Goal: Task Accomplishment & Management: Manage account settings

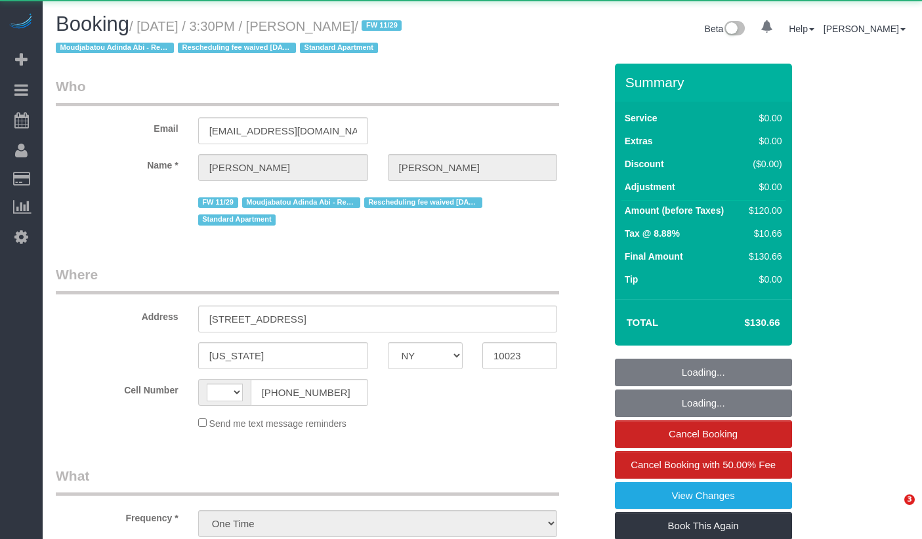
select select "NY"
select select "string:[GEOGRAPHIC_DATA]"
select select "number:89"
select select "number:75"
select select "number:15"
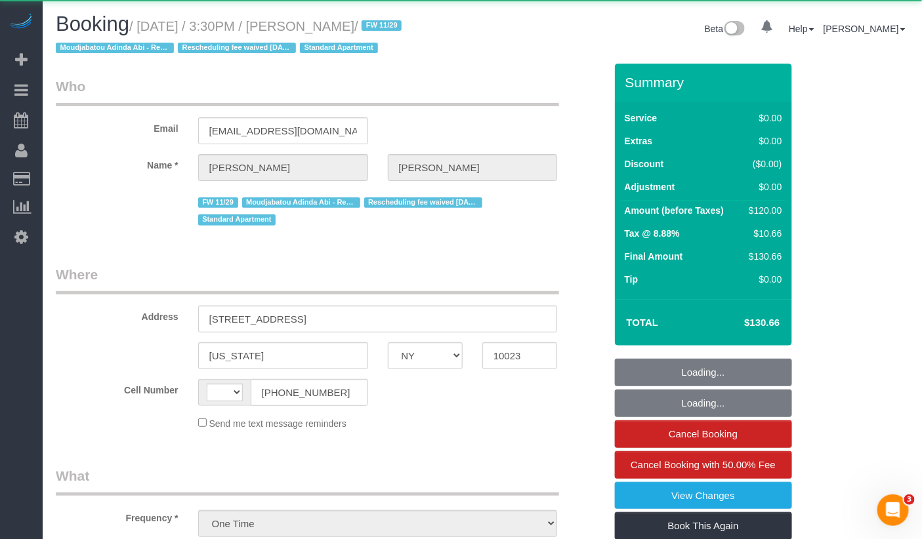
select select "number:5"
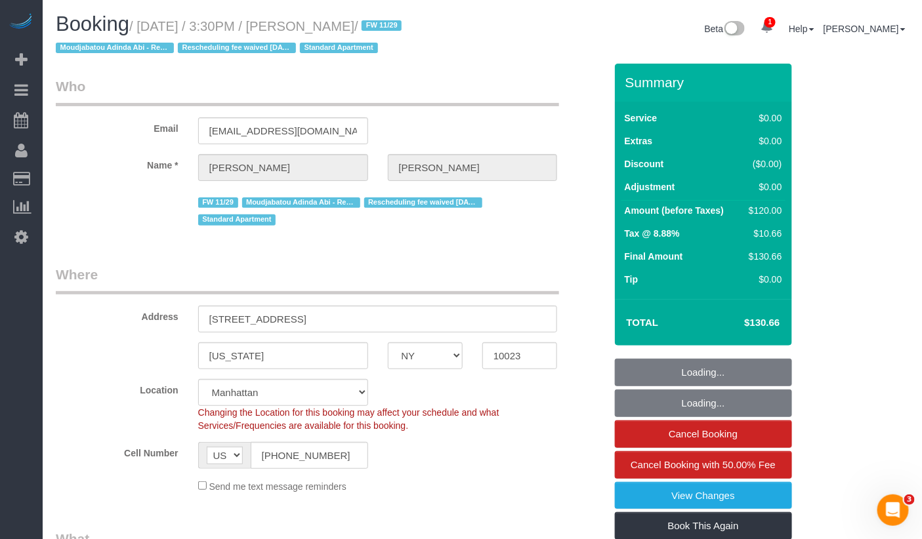
select select "object:920"
select select "string:stripe-pm_1PeIXw4VGloSiKo7SrwGQ5oC"
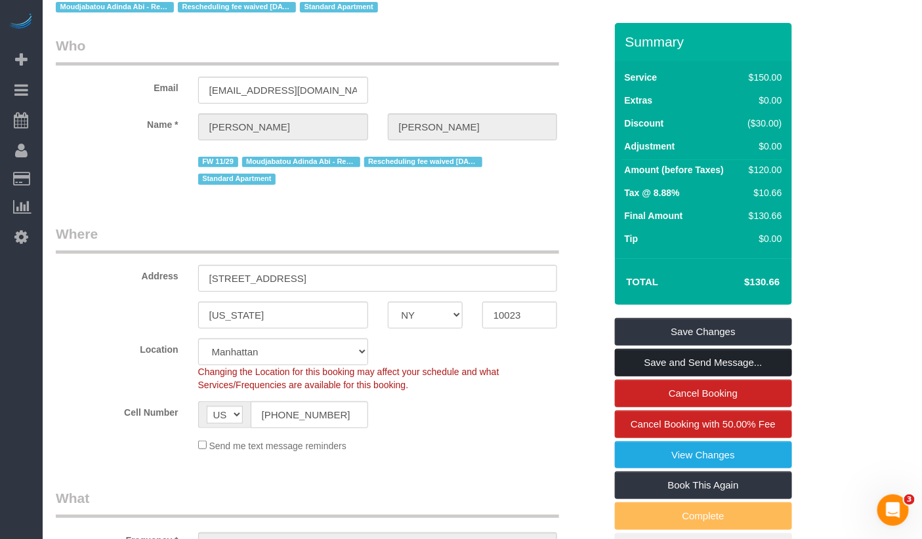
scroll to position [56, 0]
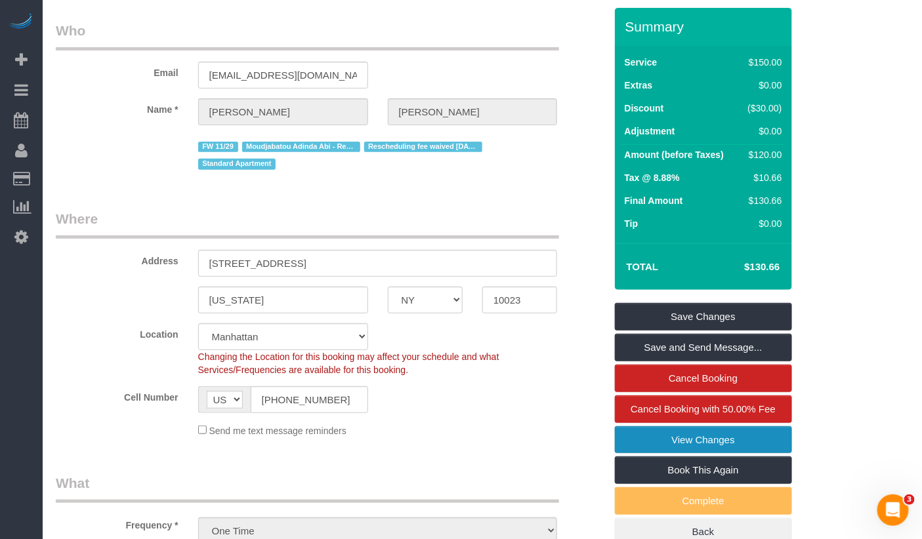
click at [692, 442] on link "View Changes" at bounding box center [703, 440] width 177 height 28
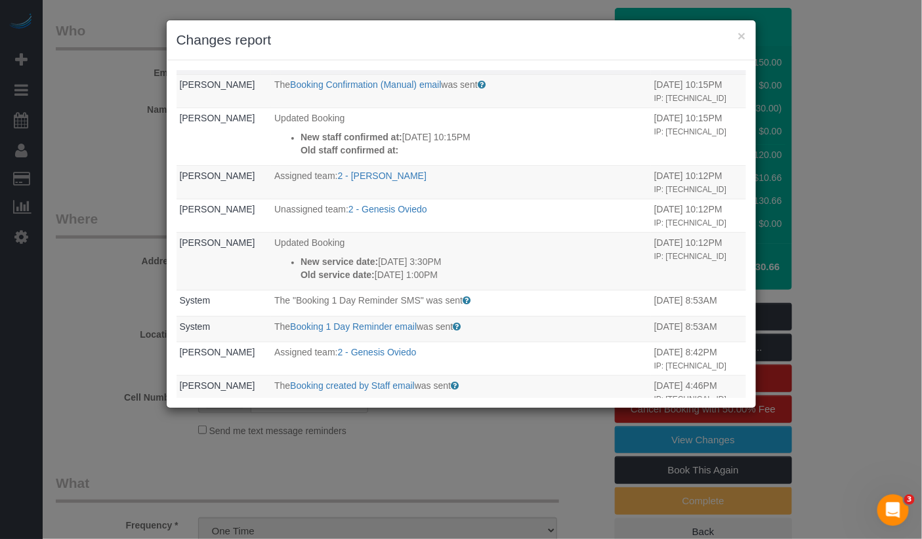
scroll to position [0, 0]
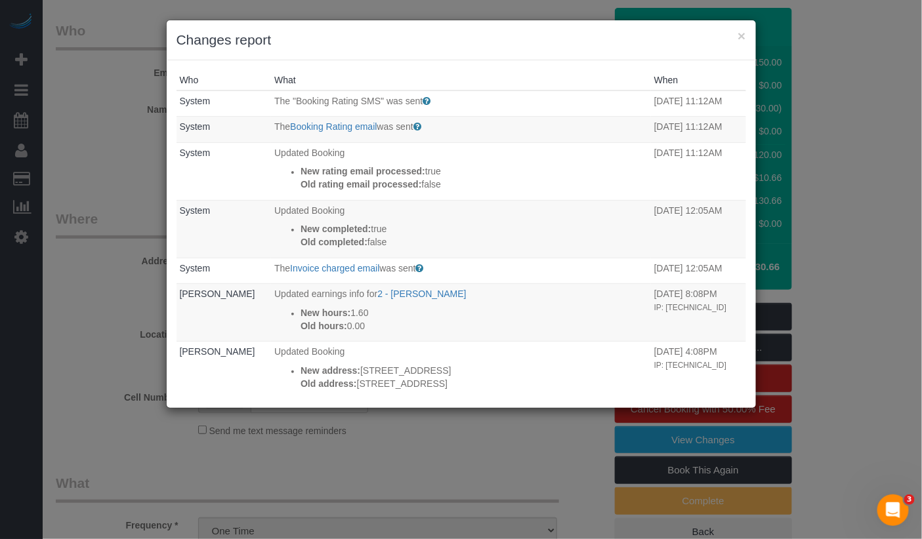
click at [73, 203] on div "× Changes report Who What When System The "Booking Rating SMS" was sent Sent to…" at bounding box center [461, 269] width 922 height 539
click at [738, 35] on button "×" at bounding box center [741, 36] width 8 height 14
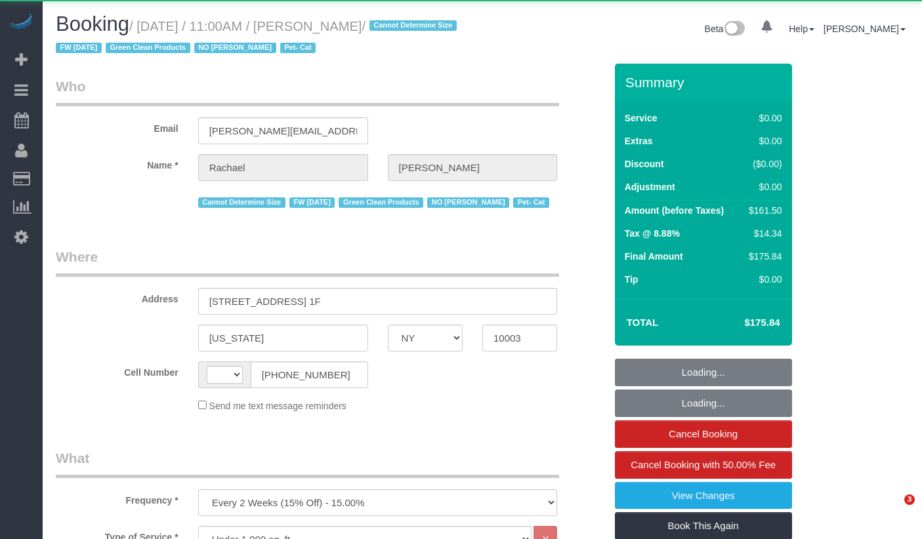
select select "NY"
select select "2"
select select "object:911"
select select "string:[GEOGRAPHIC_DATA]"
select select "string:stripe-pm_1NoShw4VGloSiKo7y0svge8q"
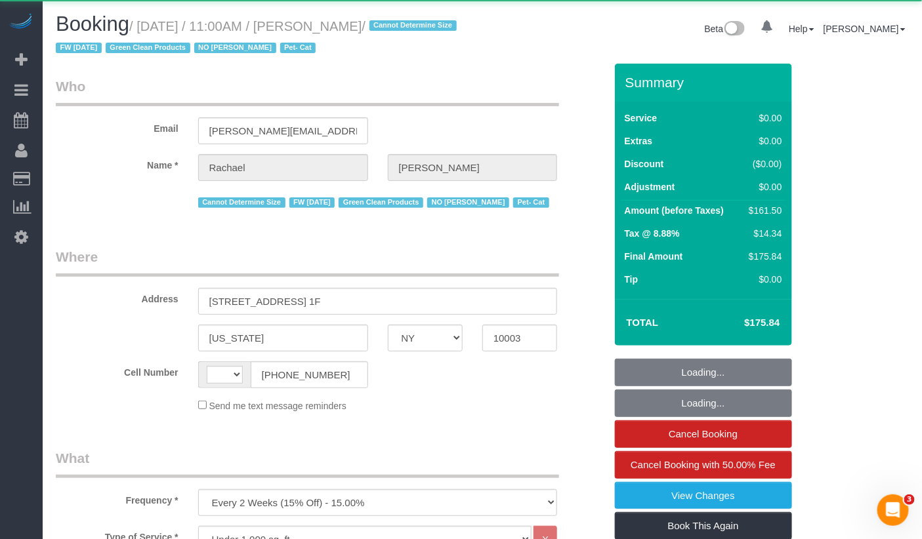
select select "spot1"
select select "number:58"
select select "number:75"
select select "number:14"
select select "number:5"
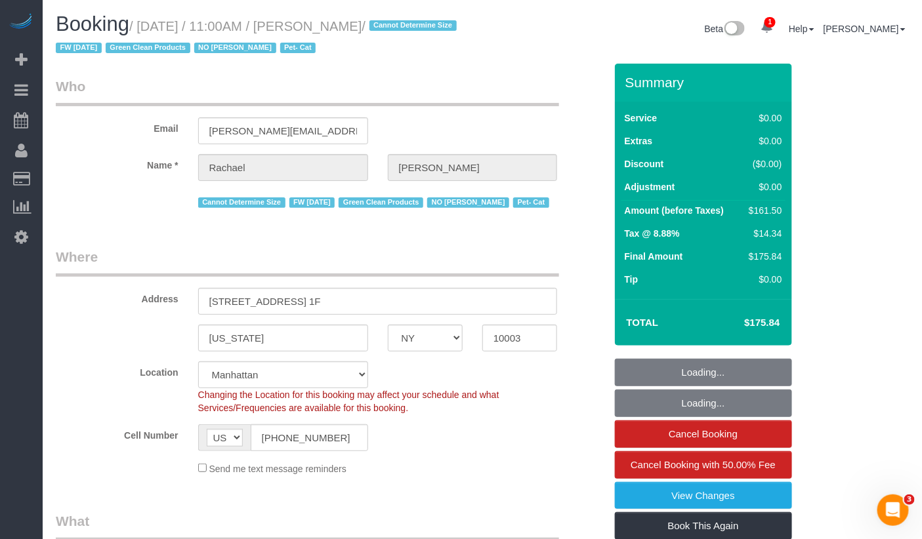
select select "2"
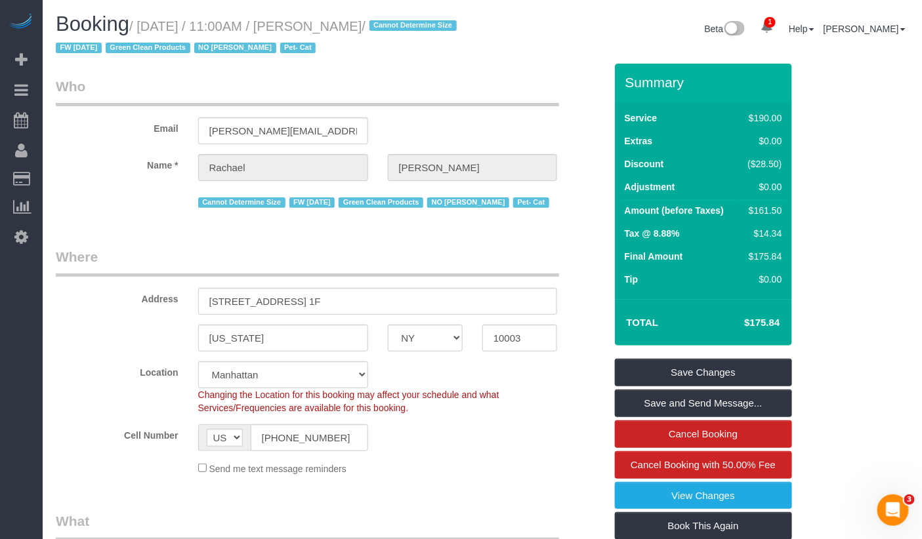
drag, startPoint x: 411, startPoint y: 27, endPoint x: 152, endPoint y: 30, distance: 258.5
click at [152, 30] on small "/ August 22, 2025 / 11:00AM / Rachael Hobbs / Cannot Determine Size FW 3/20/24 …" at bounding box center [258, 37] width 405 height 37
click at [150, 30] on small "/ August 22, 2025 / 11:00AM / Rachael Hobbs / Cannot Determine Size FW 3/20/24 …" at bounding box center [258, 37] width 405 height 37
drag, startPoint x: 199, startPoint y: 29, endPoint x: 410, endPoint y: 31, distance: 211.3
click at [410, 30] on small "/ August 22, 2025 / 11:00AM / Rachael Hobbs / Cannot Determine Size FW 3/20/24 …" at bounding box center [258, 37] width 405 height 37
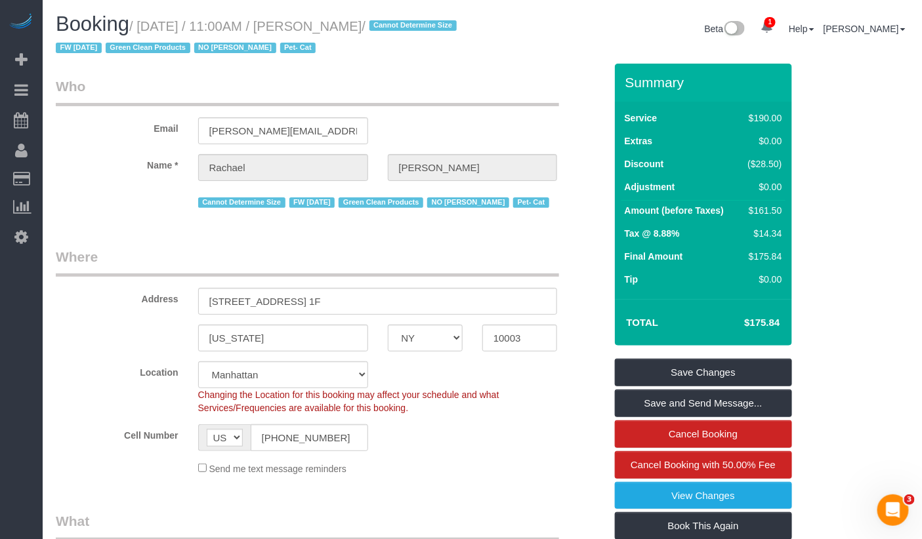
copy small "August 22, 2025 / 11:00AM / Rachael Hobbs"
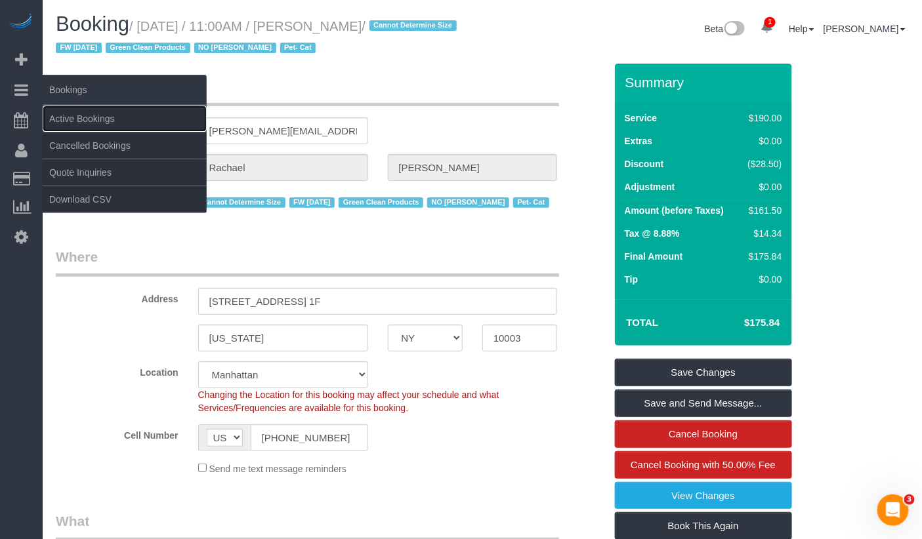
drag, startPoint x: 71, startPoint y: 119, endPoint x: 156, endPoint y: 87, distance: 91.1
click at [71, 119] on link "Active Bookings" at bounding box center [125, 119] width 164 height 26
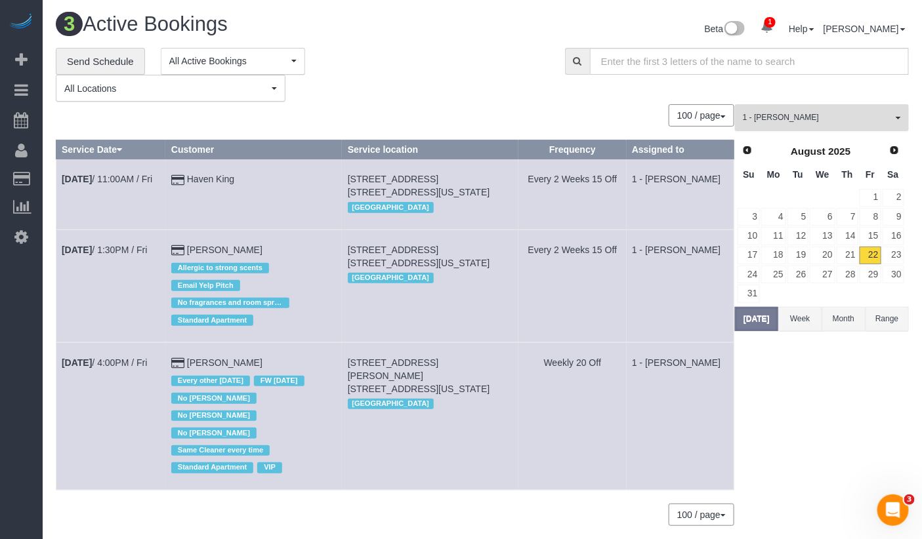
click at [828, 123] on span "1 - [PERSON_NAME]" at bounding box center [818, 117] width 150 height 11
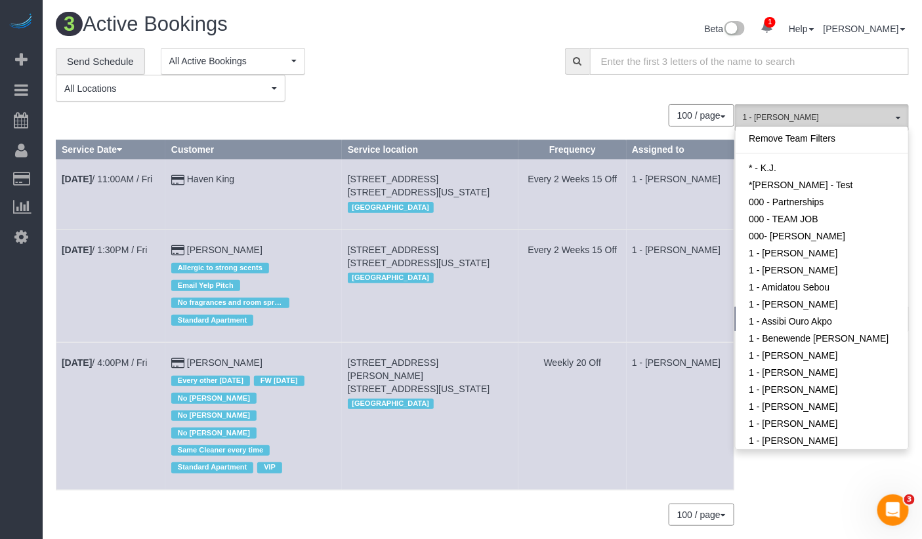
scroll to position [370, 0]
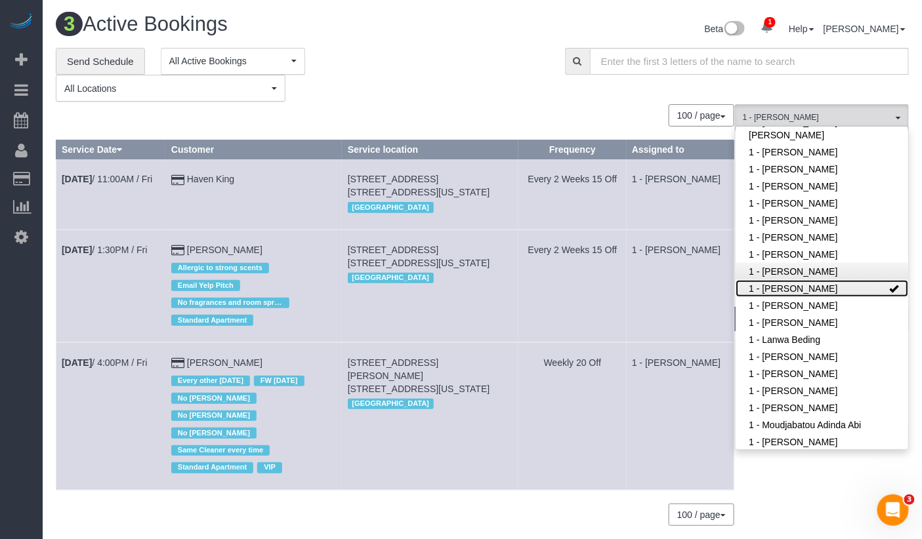
drag, startPoint x: 865, startPoint y: 289, endPoint x: 857, endPoint y: 278, distance: 13.1
click at [865, 289] on link "1 - [PERSON_NAME]" at bounding box center [821, 288] width 173 height 17
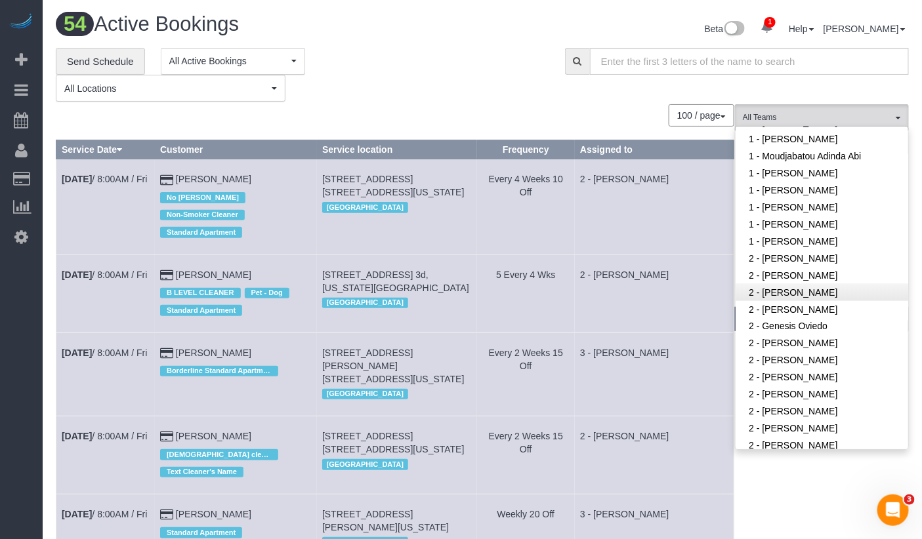
scroll to position [680, 0]
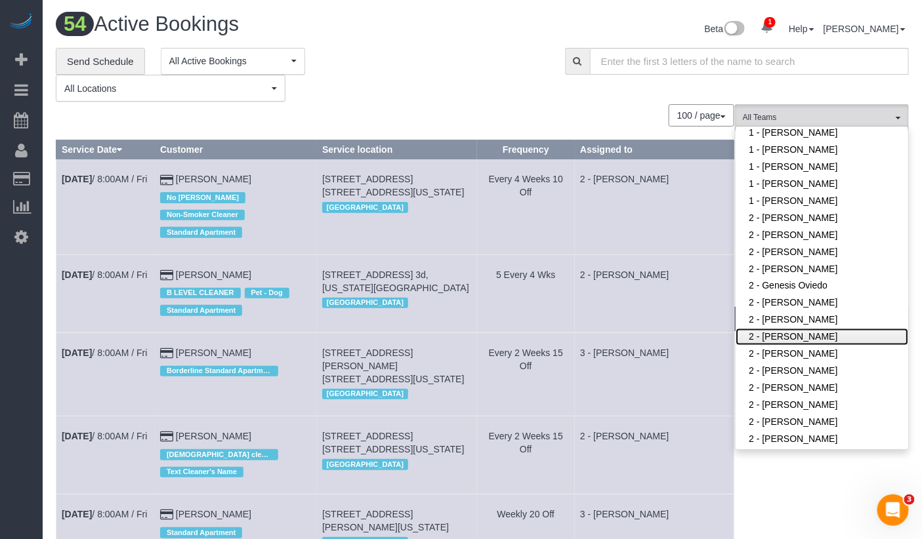
click at [804, 337] on link "2 - [PERSON_NAME]" at bounding box center [821, 337] width 173 height 17
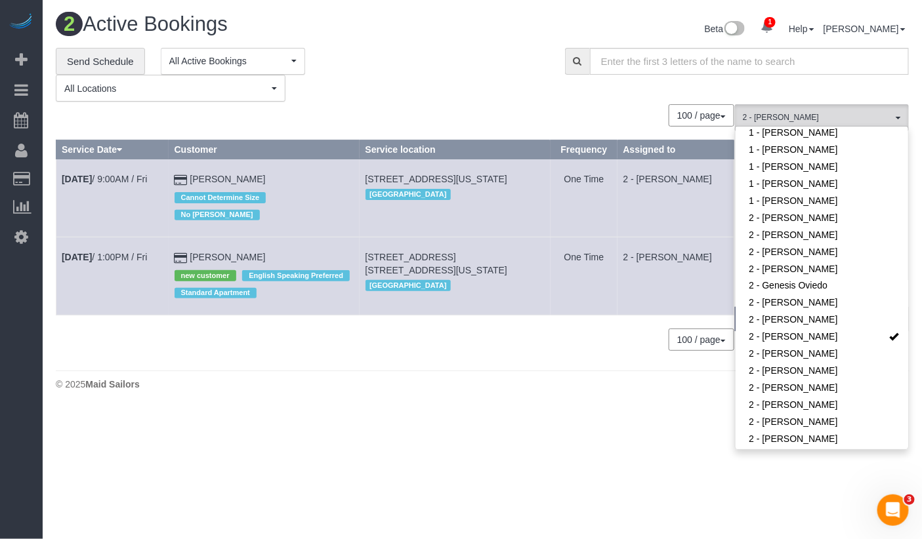
click at [349, 89] on div "**********" at bounding box center [300, 75] width 489 height 54
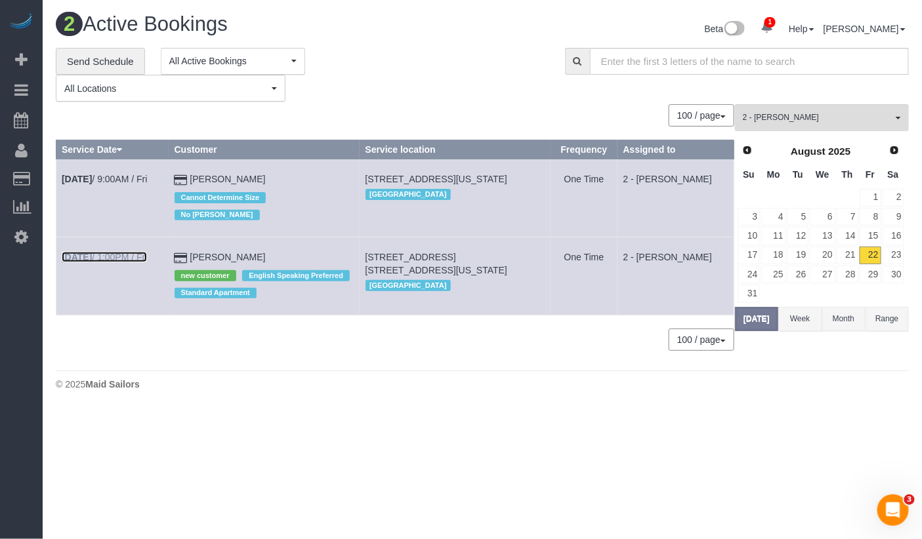
click at [92, 252] on b "Aug 22nd" at bounding box center [77, 257] width 30 height 10
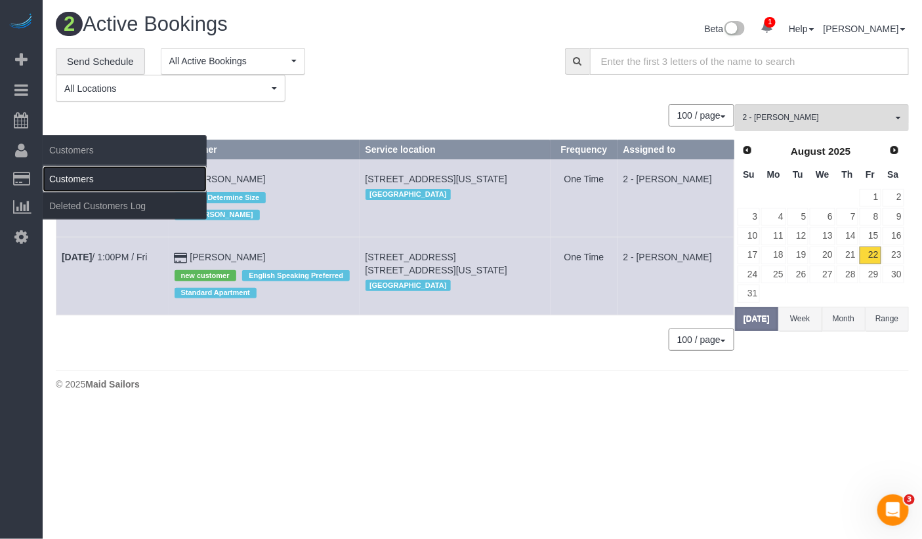
click at [79, 179] on link "Customers" at bounding box center [125, 179] width 164 height 26
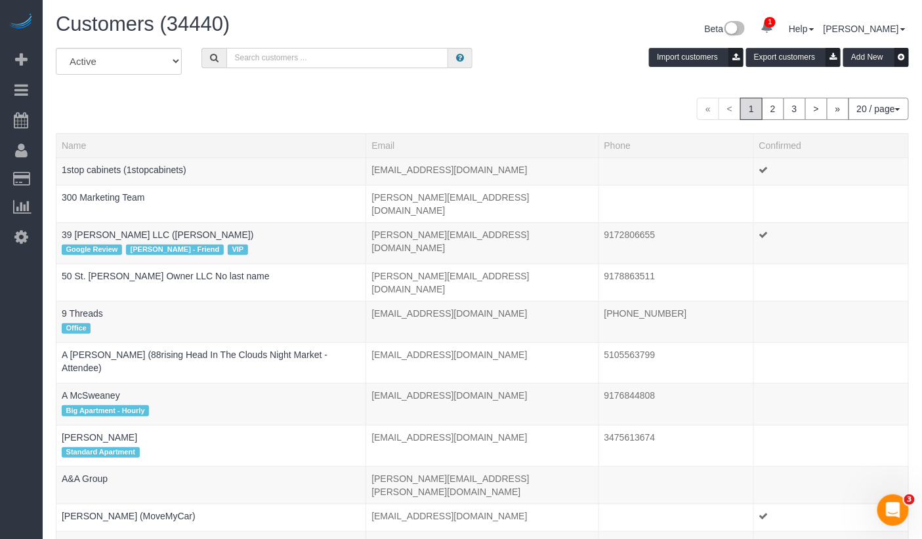
click at [266, 58] on input "text" at bounding box center [337, 58] width 222 height 20
paste input "Jesse Pliner"
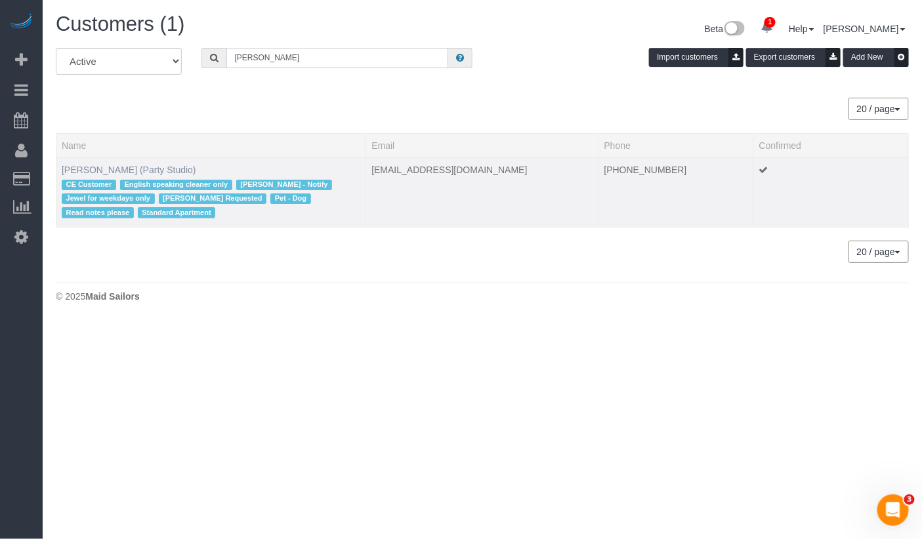
type input "Jesse Pliner"
click at [145, 169] on link "[PERSON_NAME] (Party Studio)" at bounding box center [129, 170] width 134 height 10
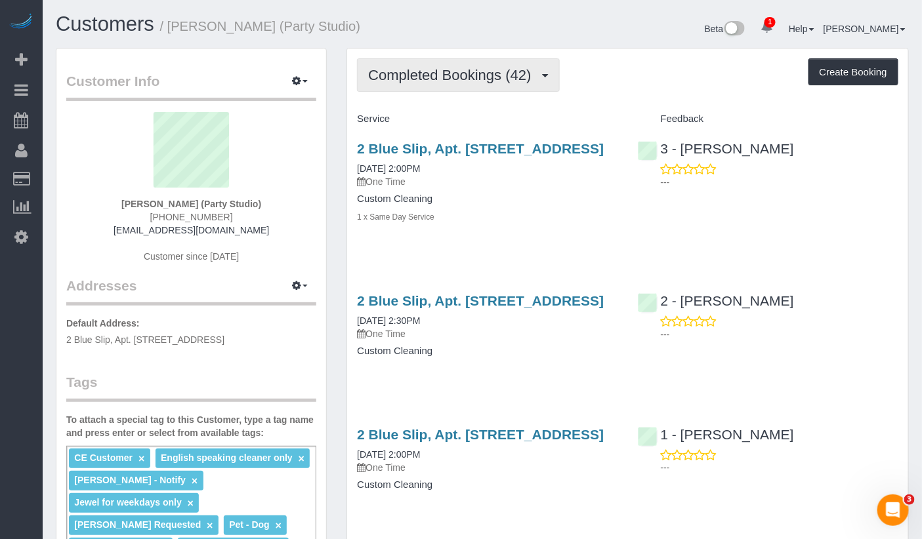
click at [486, 86] on button "Completed Bookings (42)" at bounding box center [458, 74] width 202 height 33
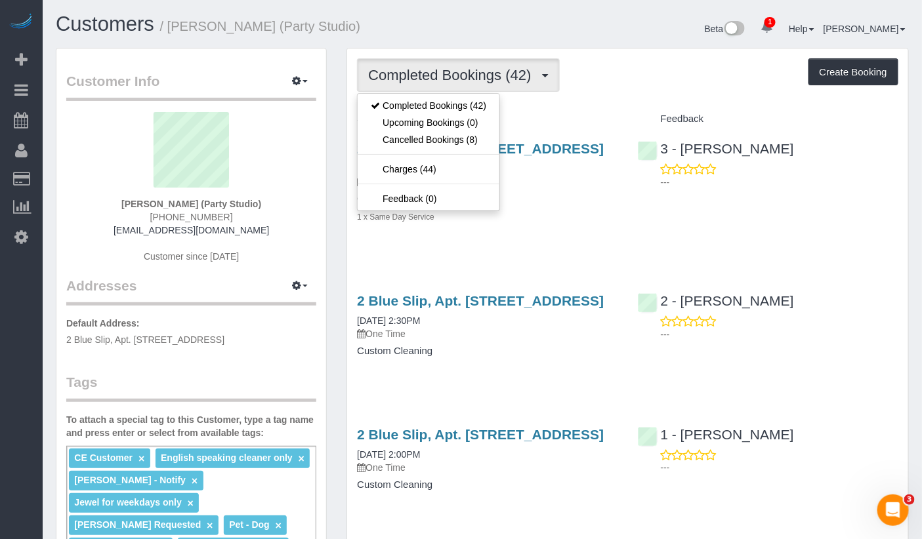
click at [581, 223] on div "1 x Same Day Service" at bounding box center [487, 216] width 260 height 13
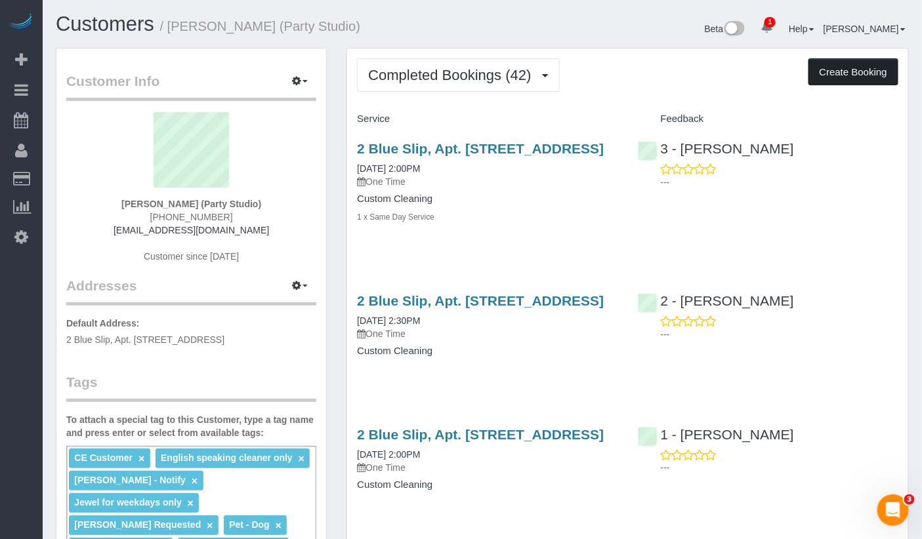
click at [846, 85] on button "Create Booking" at bounding box center [853, 72] width 90 height 28
select select "NY"
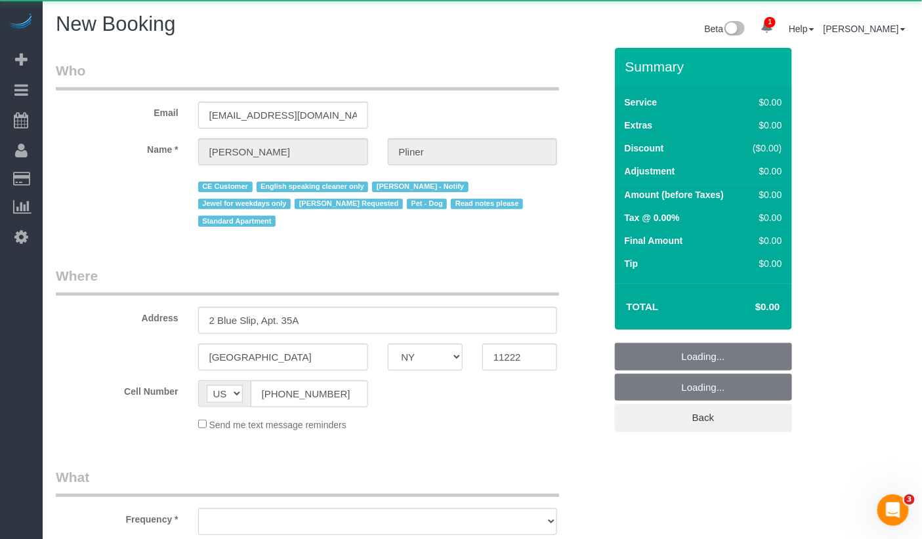
select select "number:89"
select select "number:90"
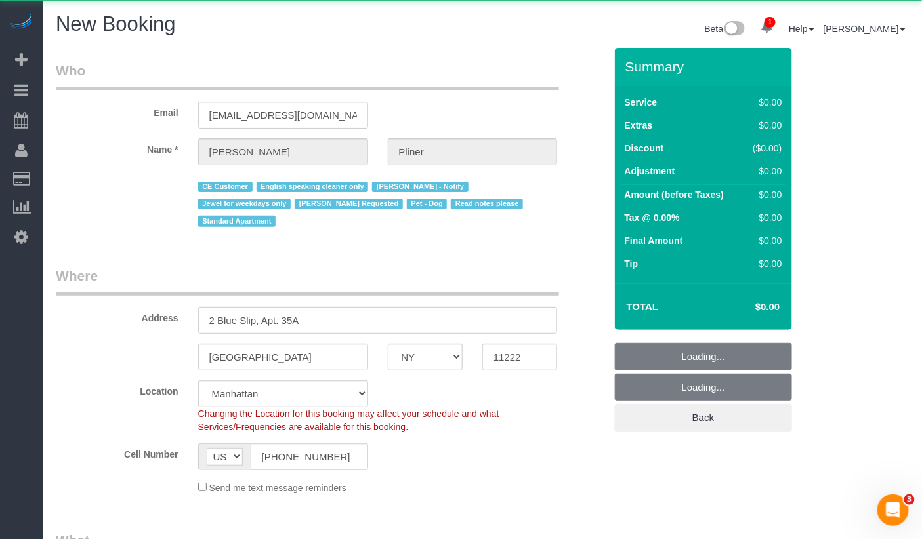
select select "object:5652"
select select "6"
select select "string:stripe-pm_1Ra3TY4VGloSiKo7j3jCiqJ4"
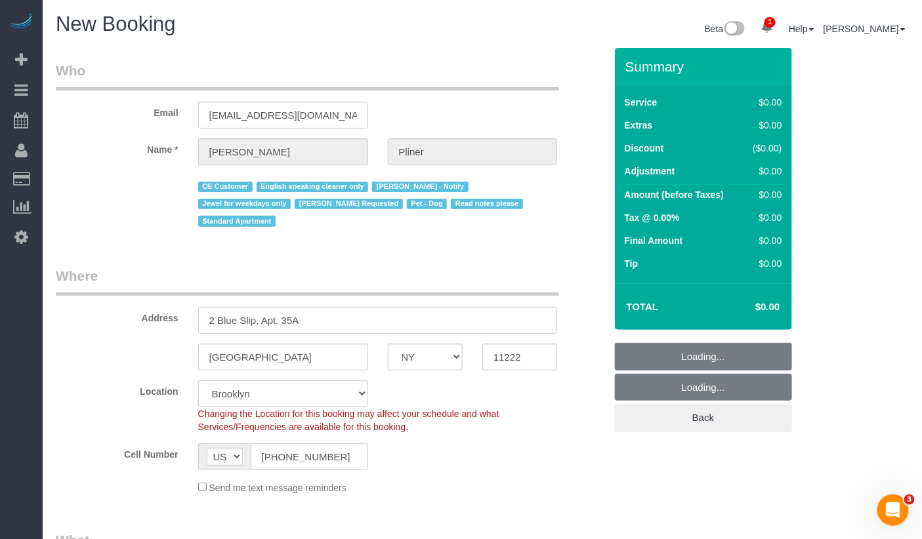
select select "object:5656"
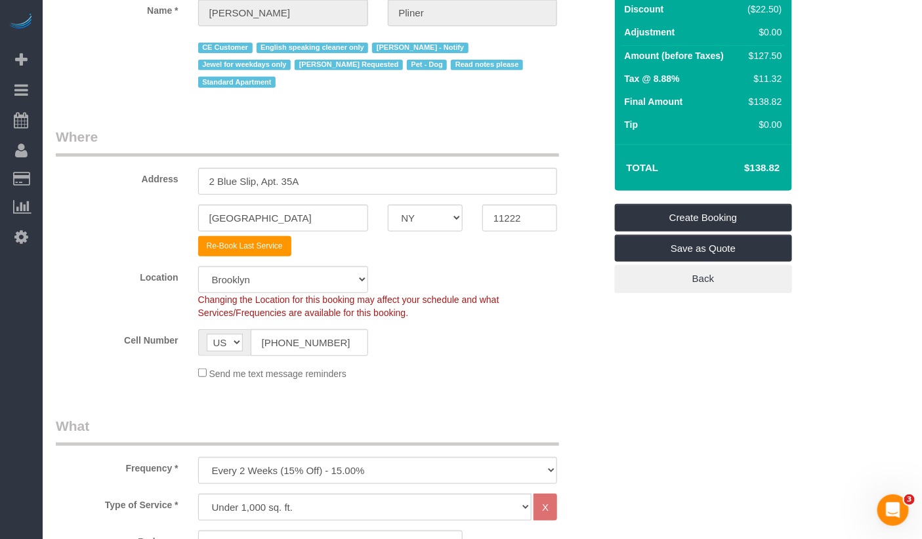
scroll to position [141, 0]
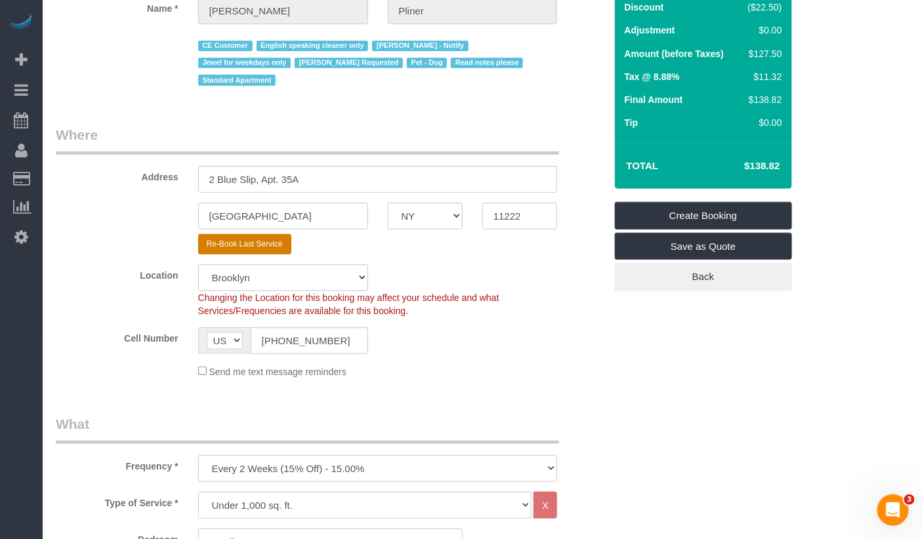
click at [232, 234] on button "Re-Book Last Service" at bounding box center [244, 244] width 93 height 20
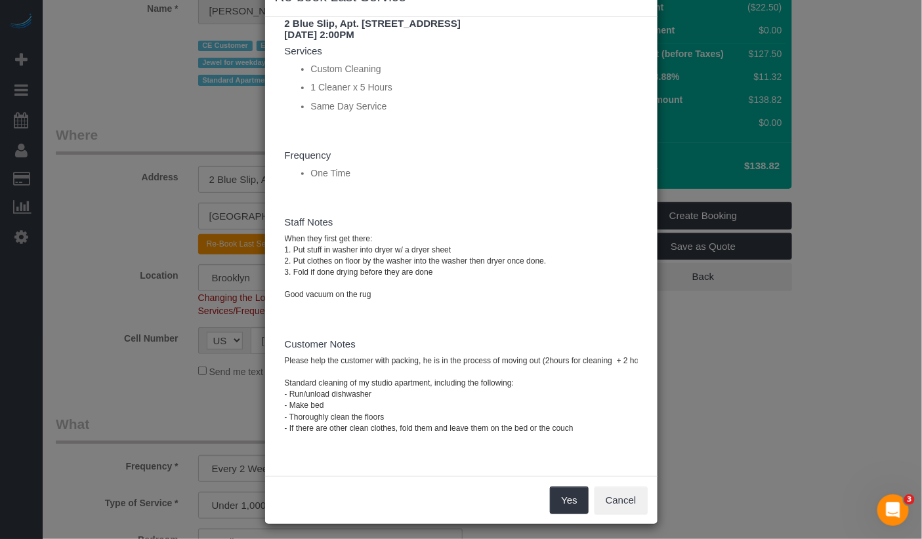
scroll to position [49, 0]
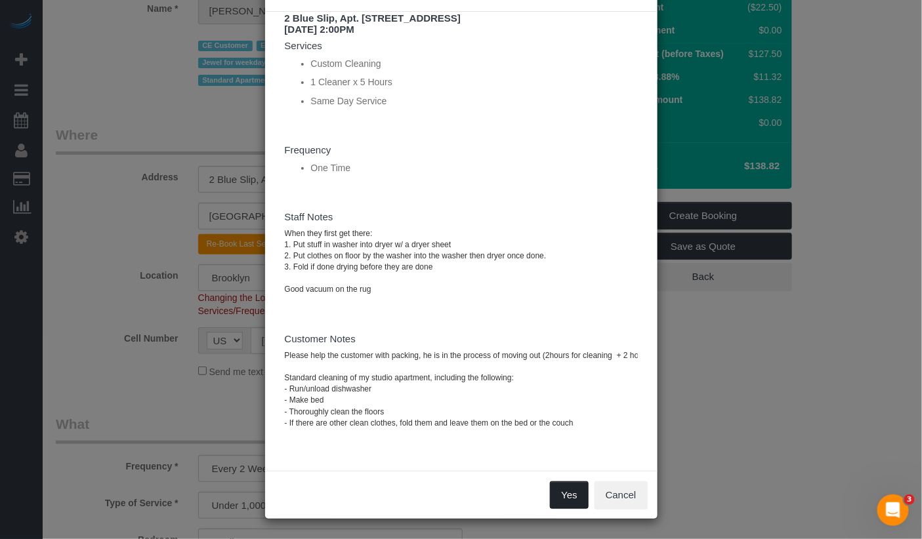
click at [564, 495] on button "Yes" at bounding box center [569, 496] width 38 height 28
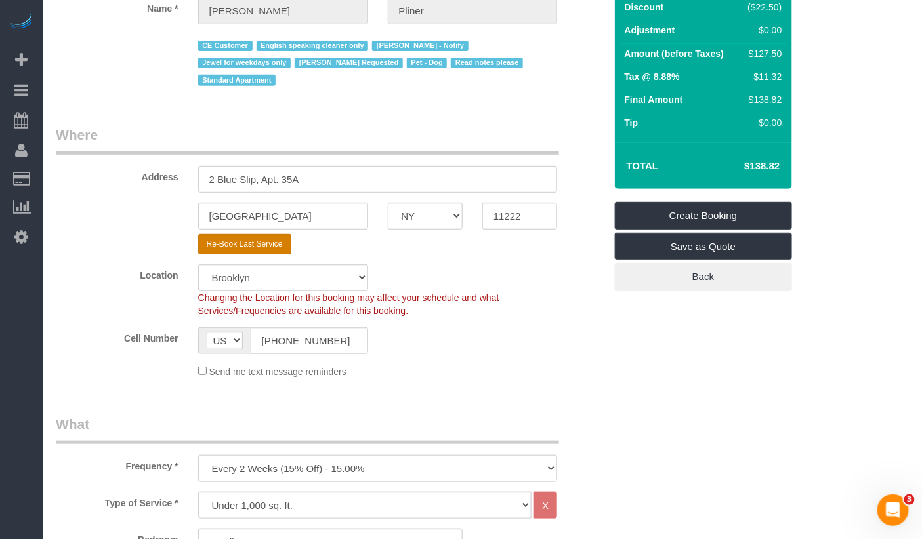
type input "PARTYSTUDIO15"
select select "string:stripe"
select select "? string:null ?"
type textarea "When they first get there: 1. Put stuff in washer into dryer w/ a dryer sheet 2…"
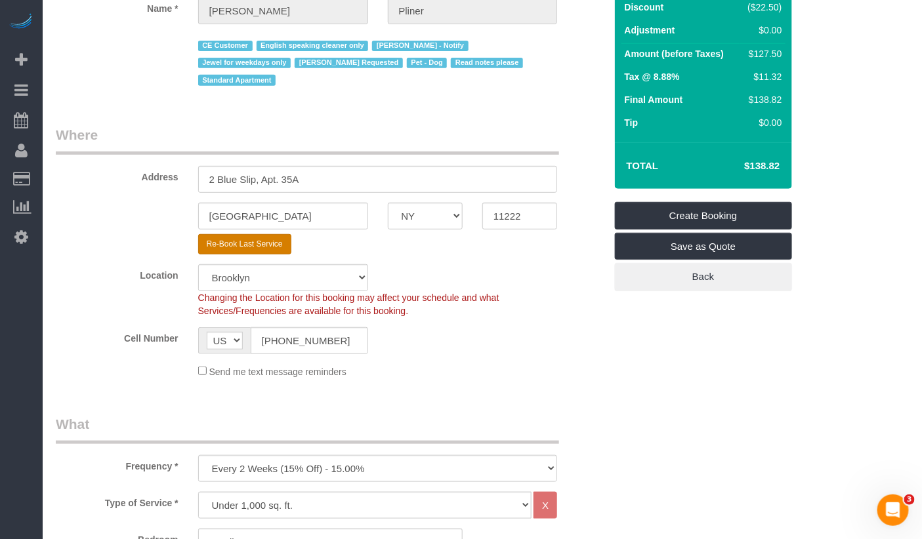
type textarea "Please help the customer with packing, he is in the process of moving out (2hou…"
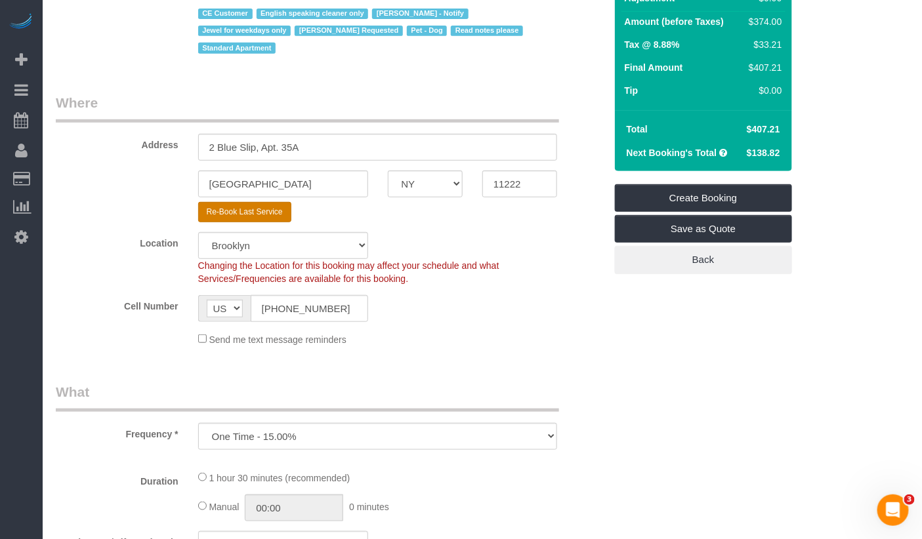
select select "object:6282"
select select "number:89"
select select "number:90"
select select "number:13"
select select "number:7"
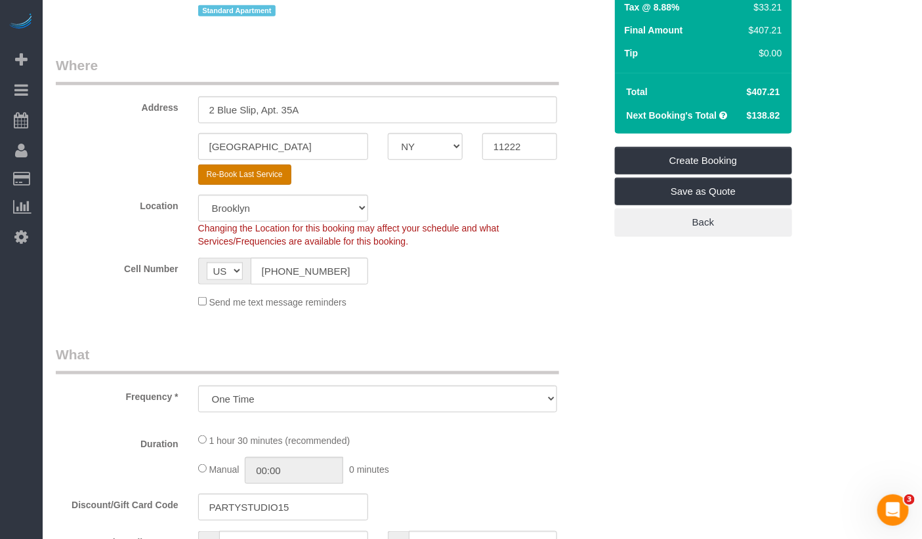
select select "300"
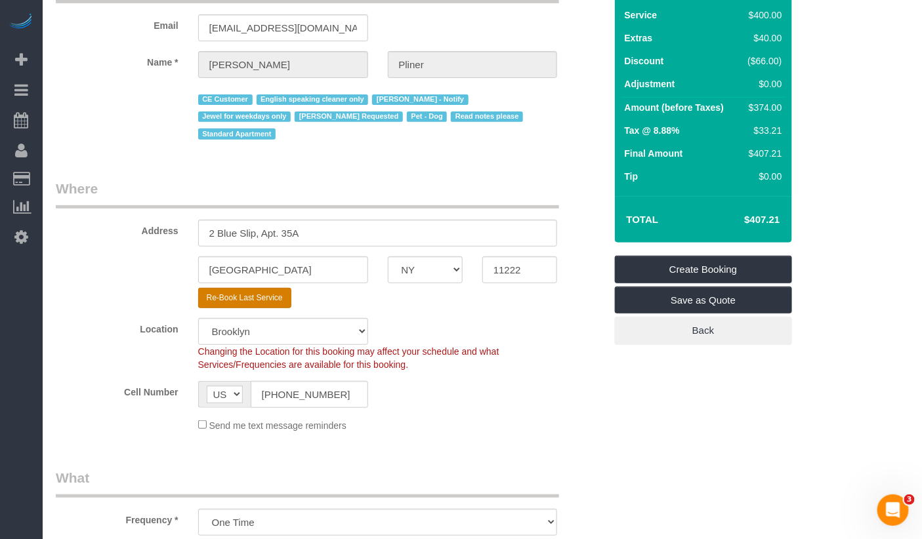
scroll to position [0, 0]
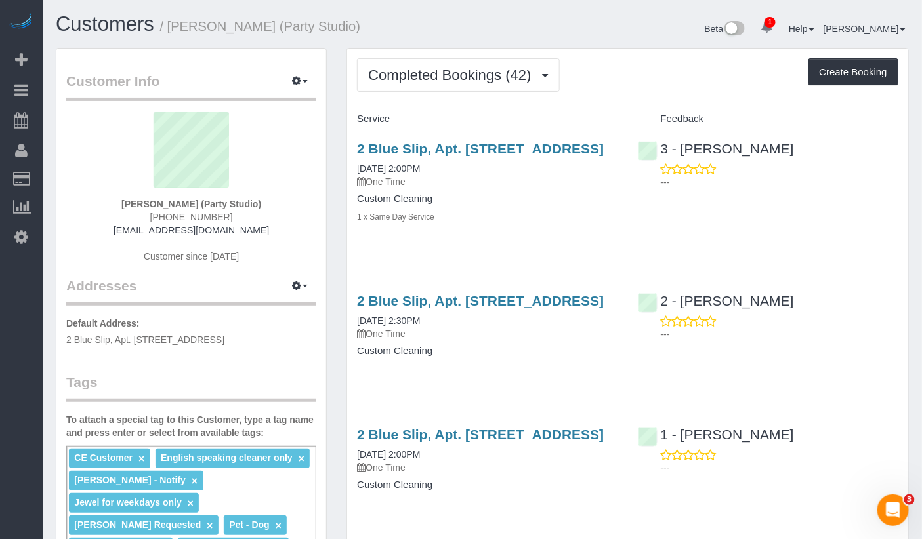
drag, startPoint x: 127, startPoint y: 201, endPoint x: 144, endPoint y: 195, distance: 17.7
click at [144, 195] on div "Jesse Pliner (Party Studio) (917) 655-3531 jessepliner@me.com Customer since 20…" at bounding box center [191, 194] width 250 height 164
click at [139, 199] on strong "[PERSON_NAME] (Party Studio)" at bounding box center [191, 204] width 140 height 10
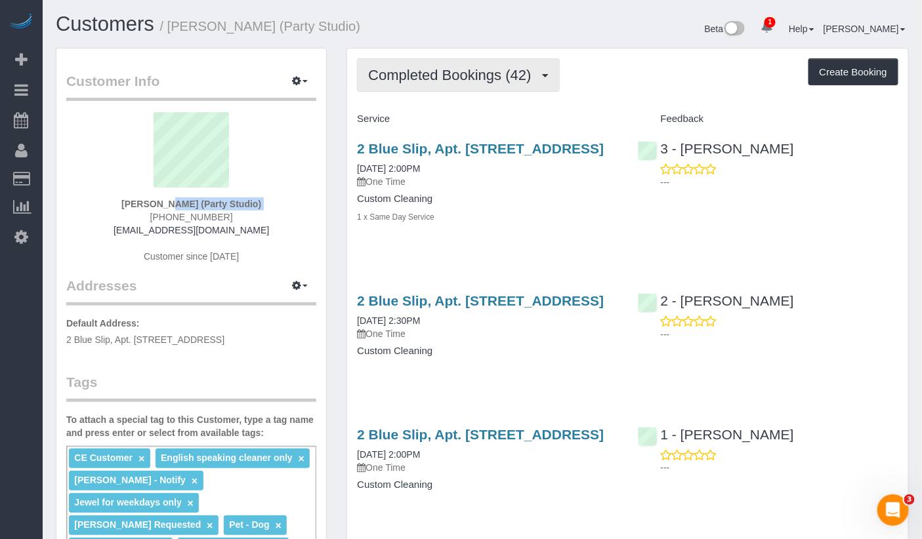
click at [415, 81] on span "Completed Bookings (42)" at bounding box center [452, 75] width 169 height 16
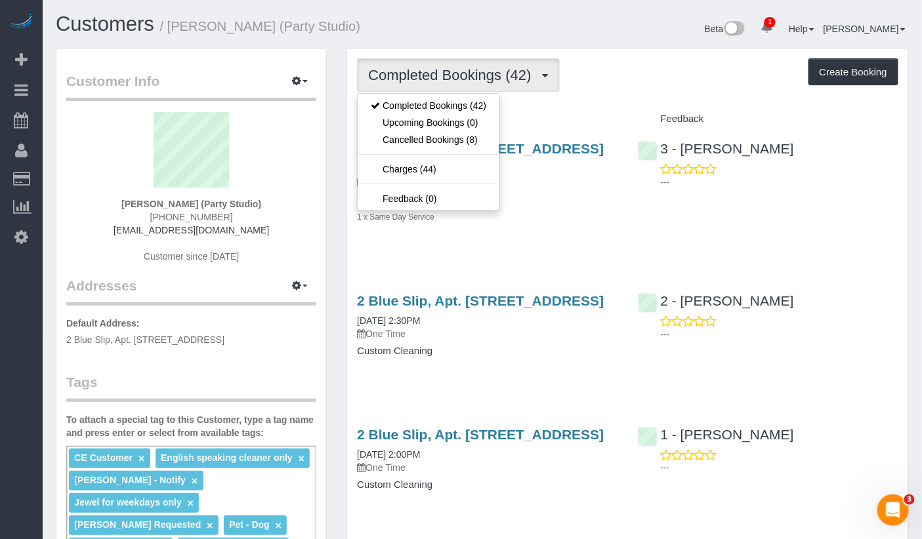
click at [525, 188] on p "One Time" at bounding box center [487, 181] width 260 height 13
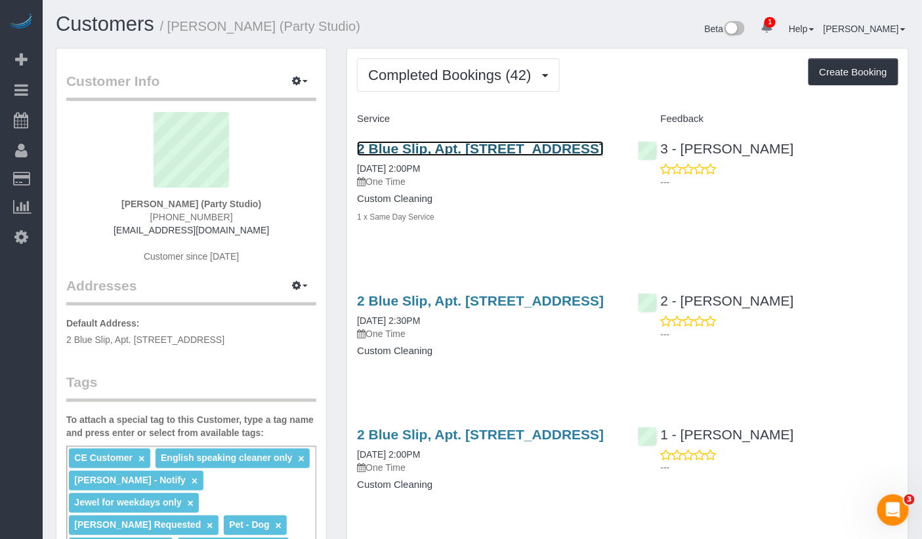
click at [481, 150] on link "2 Blue Slip, Apt. 35a, Brooklyn, NY 11222" at bounding box center [480, 148] width 247 height 15
drag, startPoint x: 409, startPoint y: 165, endPoint x: 358, endPoint y: 150, distance: 53.5
click at [358, 150] on h3 "2 Blue Slip, Apt. 35a, Brooklyn, NY 11222" at bounding box center [487, 148] width 260 height 15
copy link "2 Blue Slip, Apt. 35a, Brooklyn, NY 11222"
click at [251, 337] on p "Default Address: 2 Blue Slip, Apt. 35A, Brooklyn, NY 11222" at bounding box center [191, 332] width 250 height 30
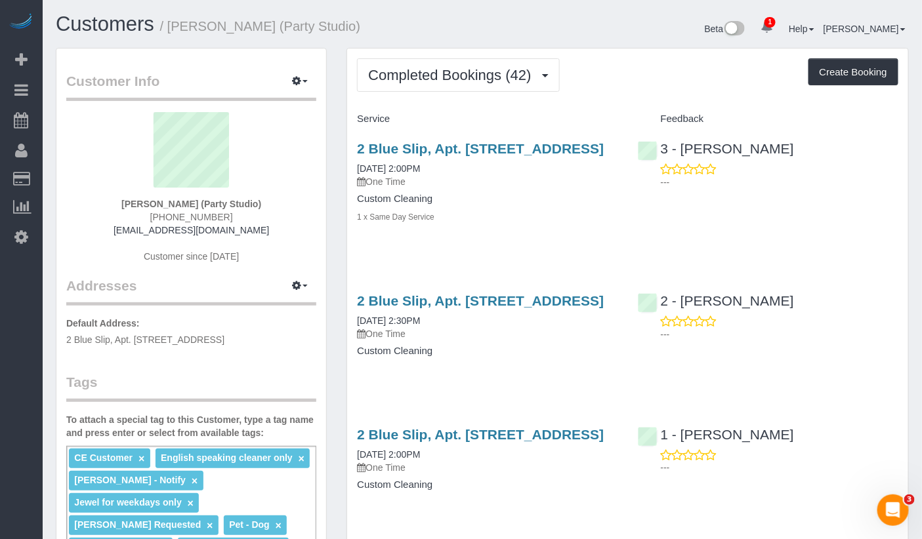
click at [251, 337] on p "Default Address: 2 Blue Slip, Apt. 35A, Brooklyn, NY 11222" at bounding box center [191, 332] width 250 height 30
copy div "2 Blue Slip, Apt. 35A, Brooklyn, NY 11222"
drag, startPoint x: 874, startPoint y: 76, endPoint x: 854, endPoint y: 77, distance: 20.3
click at [874, 76] on button "Create Booking" at bounding box center [853, 72] width 90 height 28
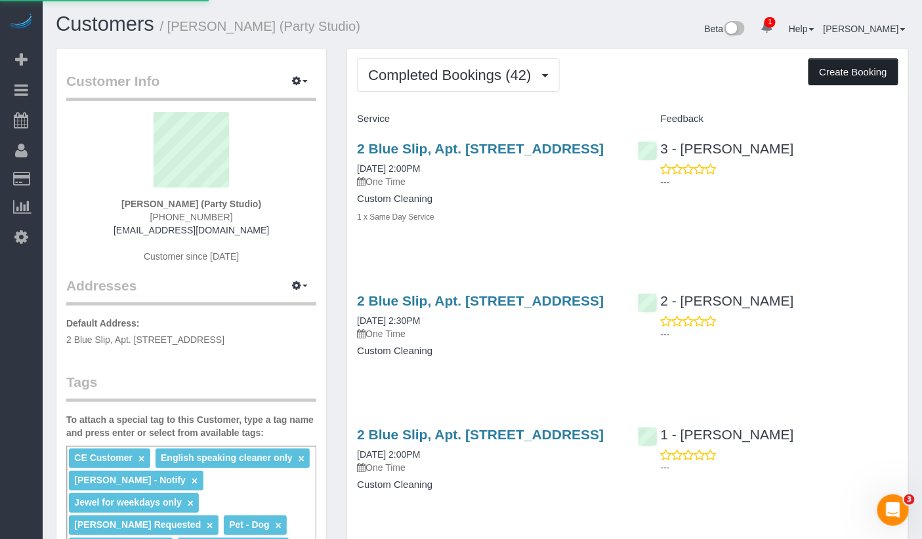
select select "NY"
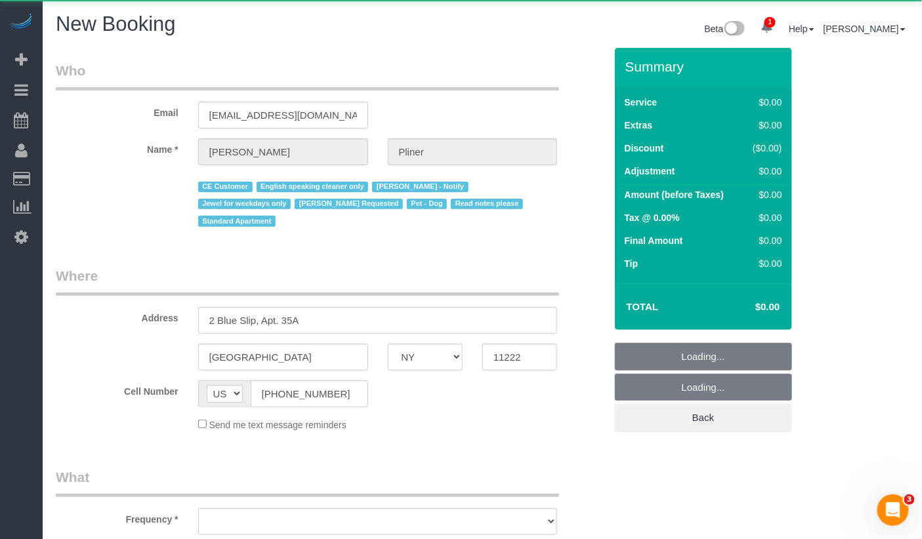
select select "object:8359"
select select "number:89"
select select "number:90"
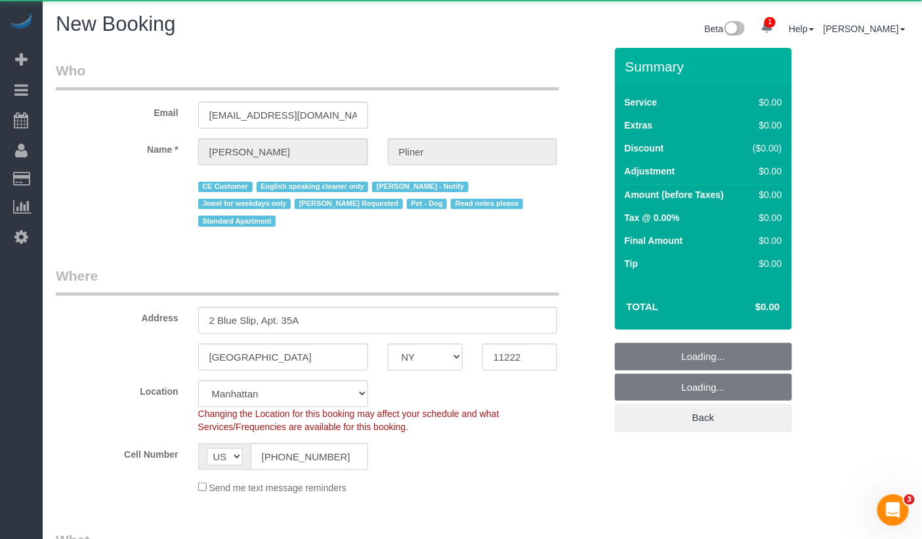
select select "object:8466"
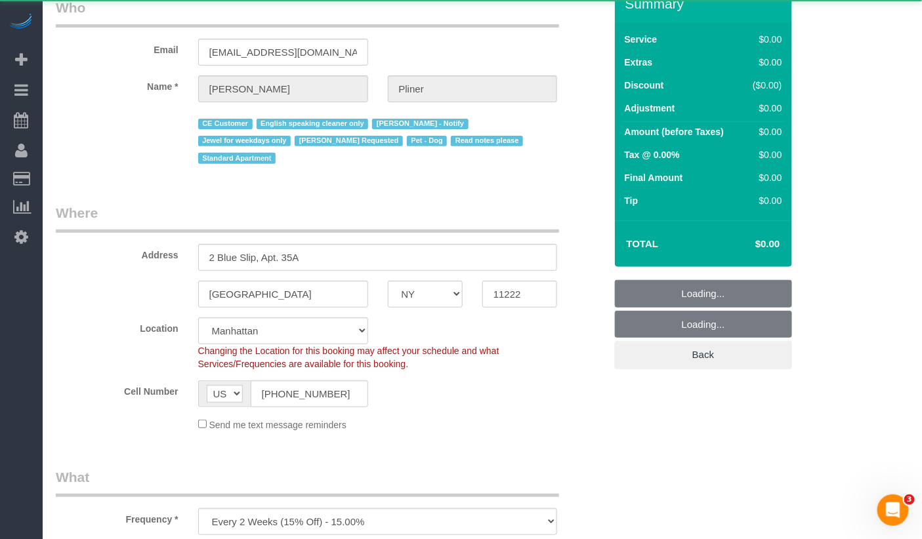
select select "6"
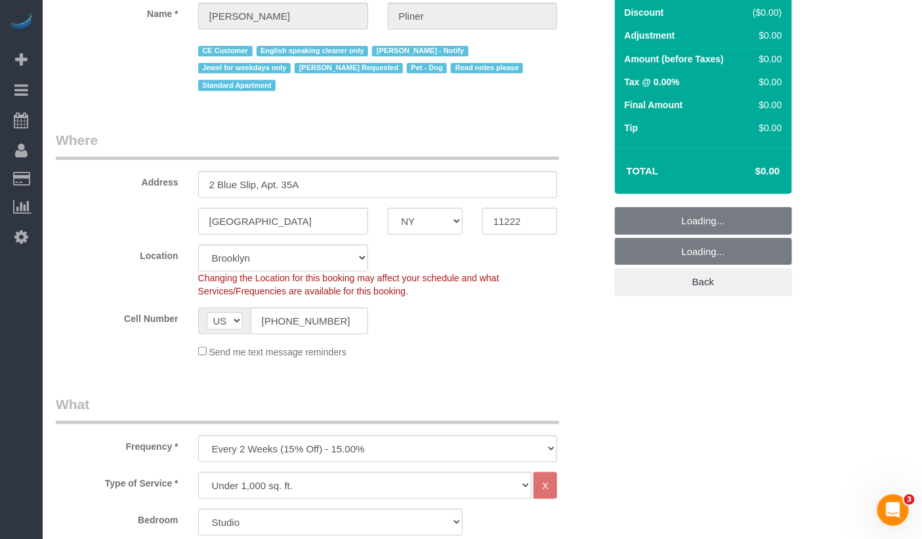
select select "object:8922"
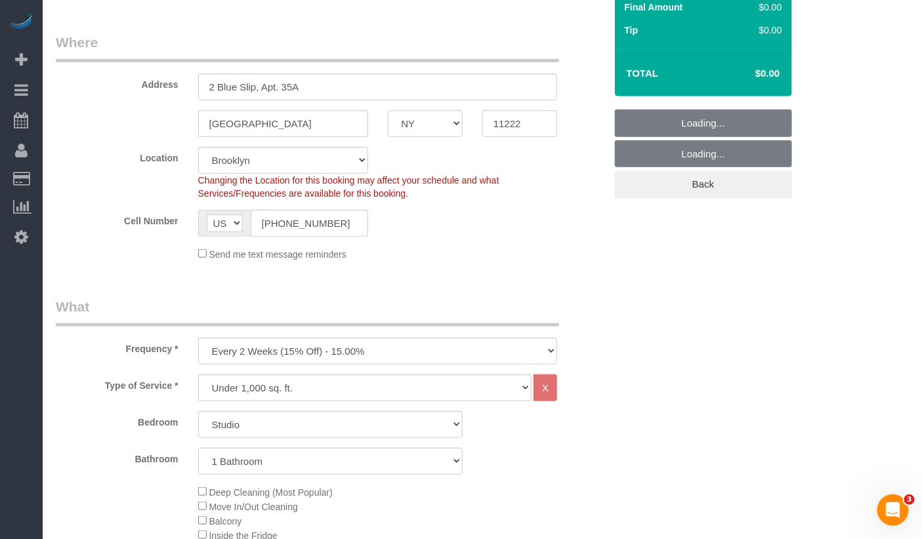
select select "string:stripe-pm_1Ra3TY4VGloSiKo7j3jCiqJ4"
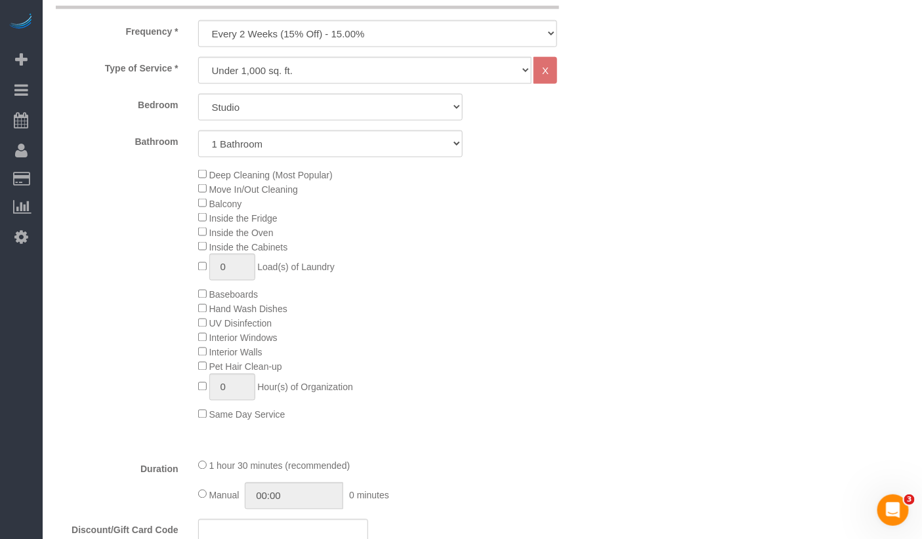
scroll to position [577, 0]
type input "1"
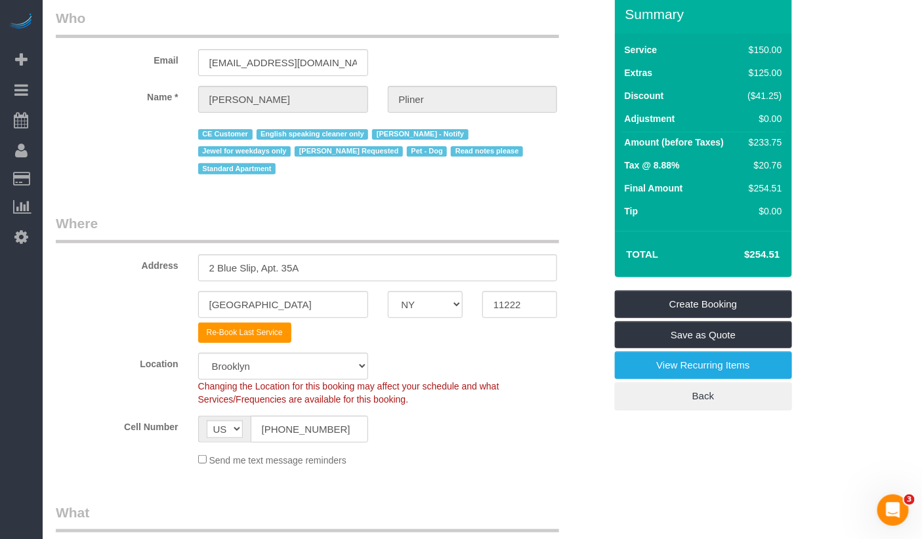
scroll to position [0, 0]
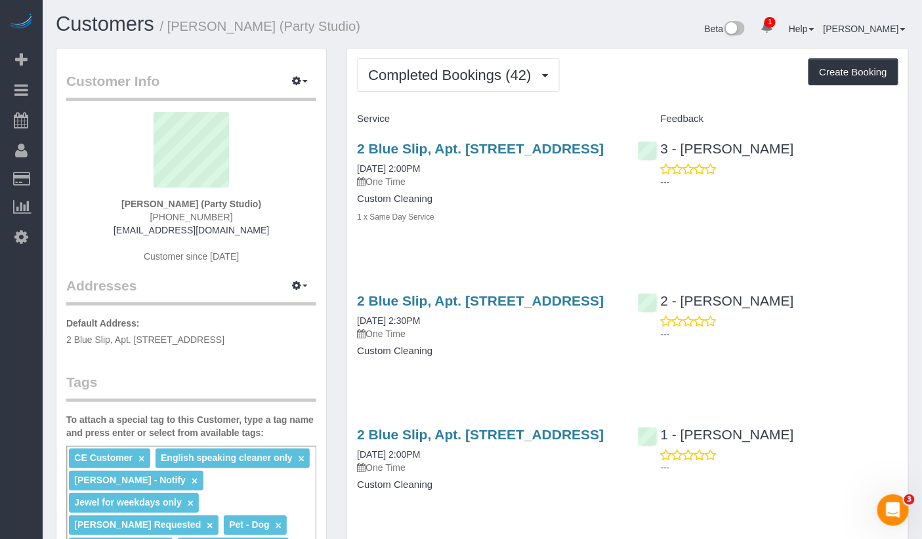
drag, startPoint x: 249, startPoint y: 340, endPoint x: 66, endPoint y: 339, distance: 183.1
click at [66, 339] on p "Default Address: 2 Blue Slip, Apt. 35A, Brooklyn, NY 11222" at bounding box center [191, 332] width 250 height 30
copy span "2 Blue Slip, Apt. 35A, Brooklyn, NY 11222"
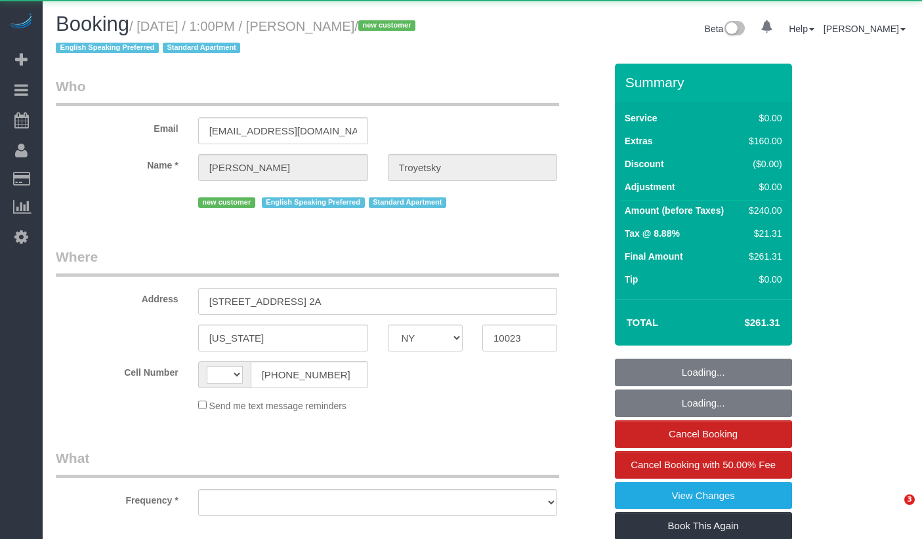
select select "NY"
select select "string:[GEOGRAPHIC_DATA]"
select select "object:891"
select select "1"
select select "number:89"
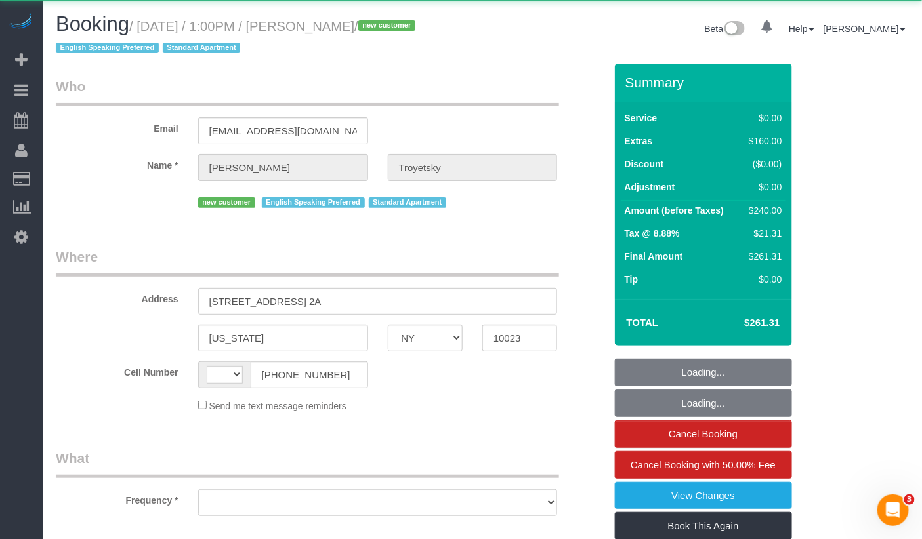
select select "number:90"
select select "number:15"
select select "number:5"
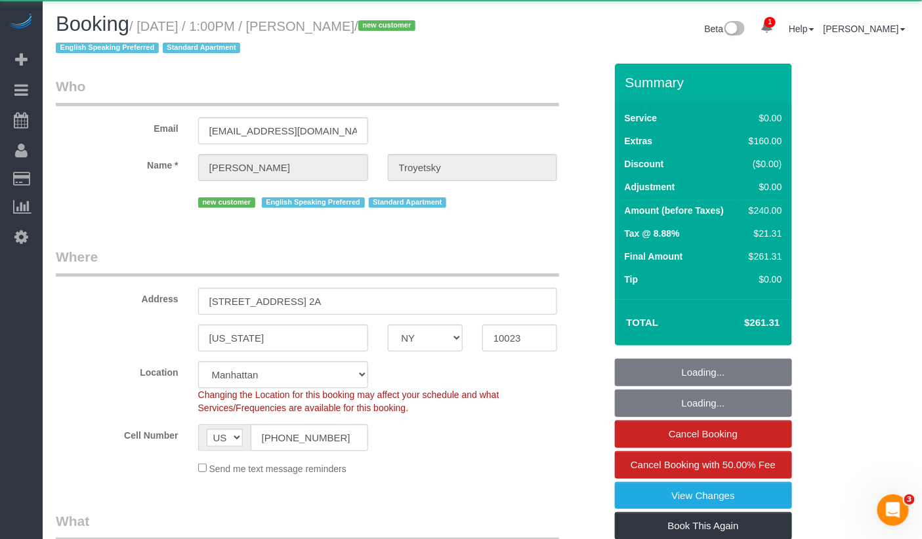
select select "object:895"
select select "string:stripe-pm_1RxESi4VGloSiKo7UzhClJOs"
select select "spot1"
select select "1"
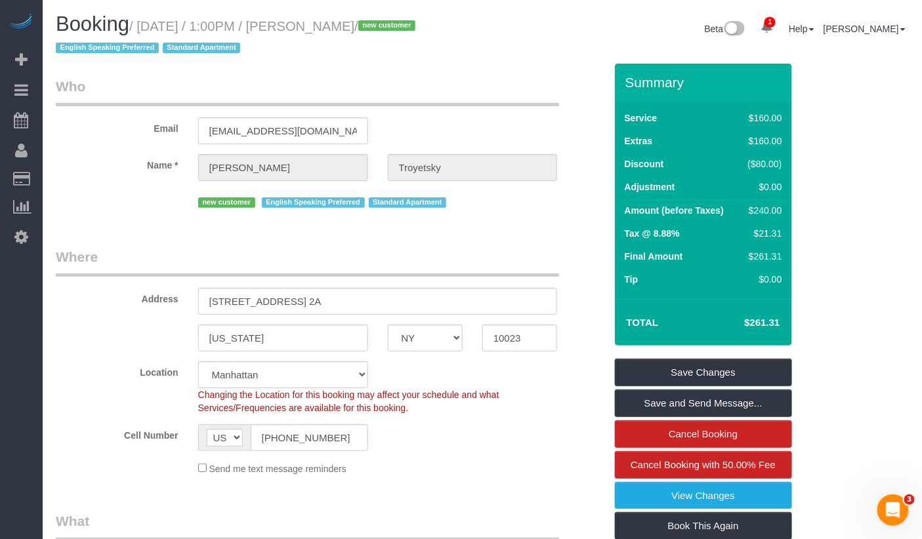
drag, startPoint x: 400, startPoint y: 29, endPoint x: 144, endPoint y: 26, distance: 255.9
click at [144, 26] on small "/ August 22, 2025 / 1:00PM / Josh Troyetsky / new customer English Speaking Pre…" at bounding box center [237, 37] width 363 height 37
copy small "August 22, 2025 / 1:00PM / Josh Troyetsky"
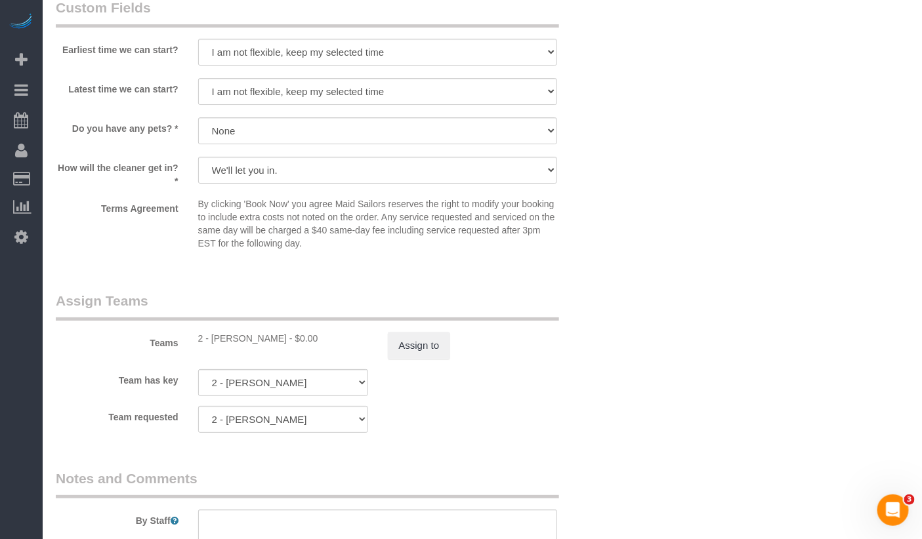
scroll to position [1493, 0]
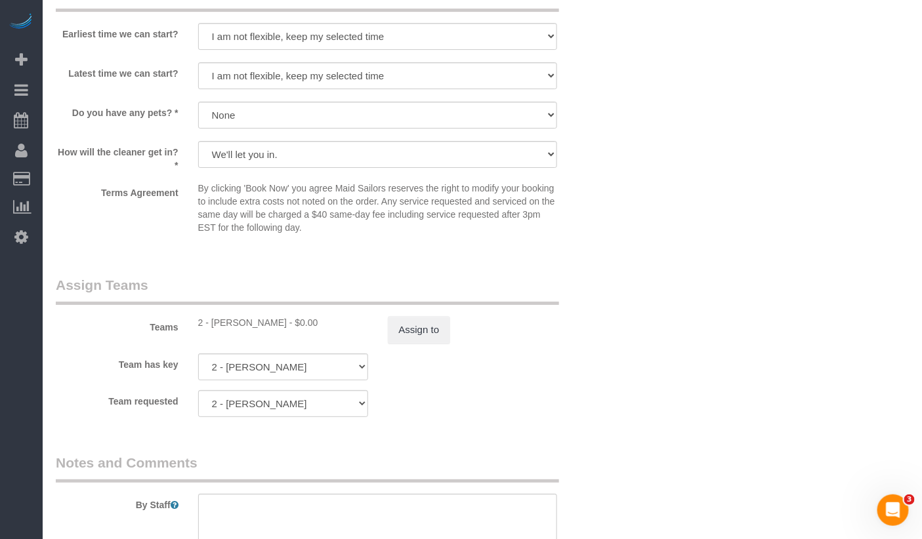
click at [220, 323] on div "2 - Iman Smith - $0.00" at bounding box center [283, 322] width 170 height 13
click at [253, 325] on div "2 - Iman Smith - $0.00" at bounding box center [283, 322] width 170 height 13
drag, startPoint x: 258, startPoint y: 325, endPoint x: 217, endPoint y: 327, distance: 41.4
click at [217, 327] on div "2 - Iman Smith - $0.00" at bounding box center [283, 322] width 170 height 13
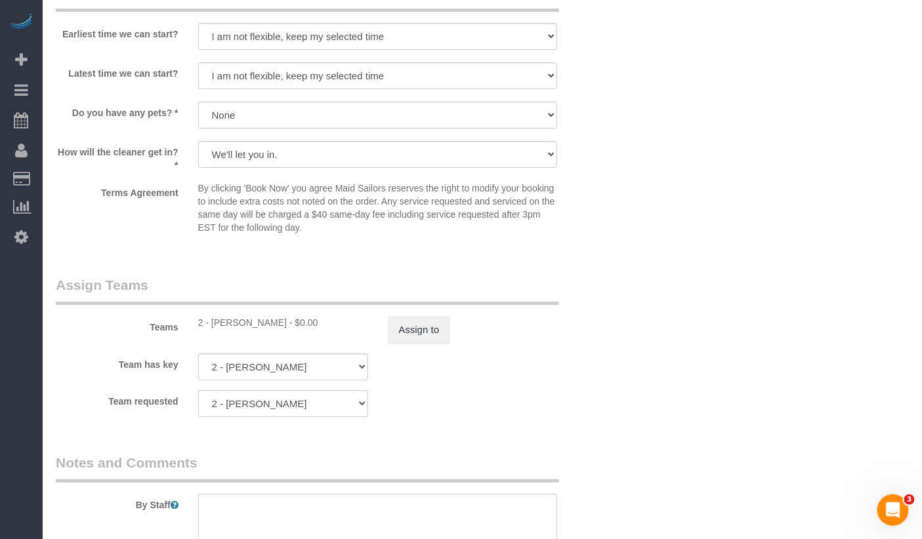
click at [213, 327] on div "2 - Iman Smith - $0.00" at bounding box center [283, 322] width 170 height 13
drag, startPoint x: 213, startPoint y: 327, endPoint x: 249, endPoint y: 326, distance: 36.8
click at [249, 326] on div "2 - Iman Smith - $0.00" at bounding box center [283, 322] width 170 height 13
drag, startPoint x: 258, startPoint y: 325, endPoint x: 210, endPoint y: 327, distance: 48.6
click at [210, 327] on div "2 - Iman Smith - $0.00" at bounding box center [283, 322] width 170 height 13
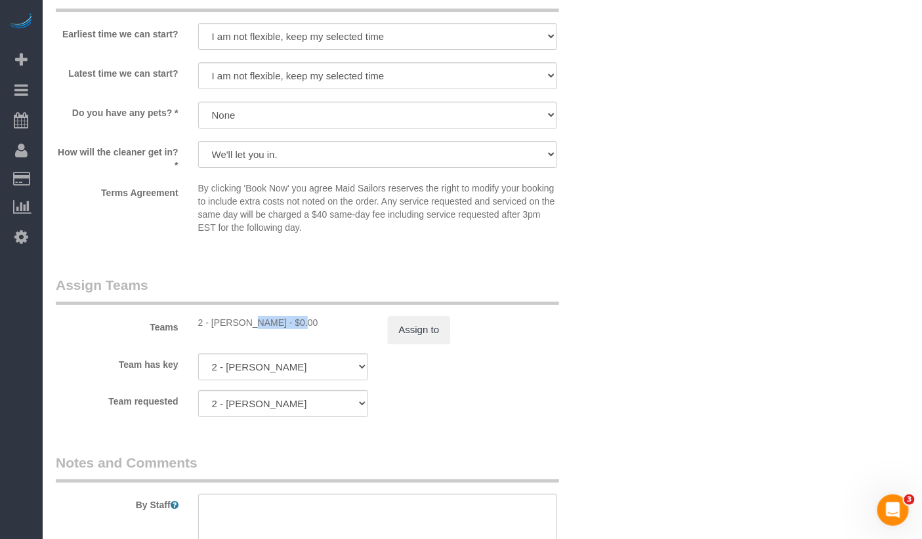
copy div "Iman Smith"
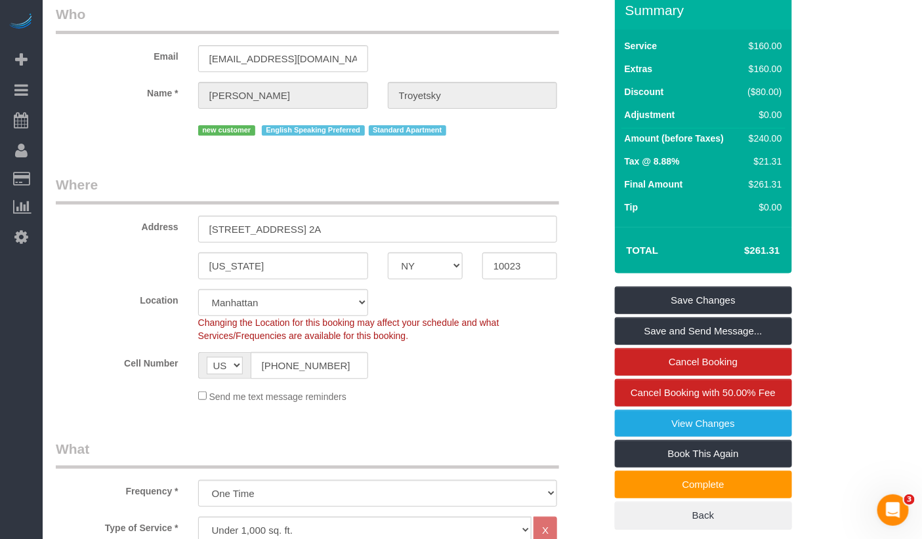
scroll to position [0, 0]
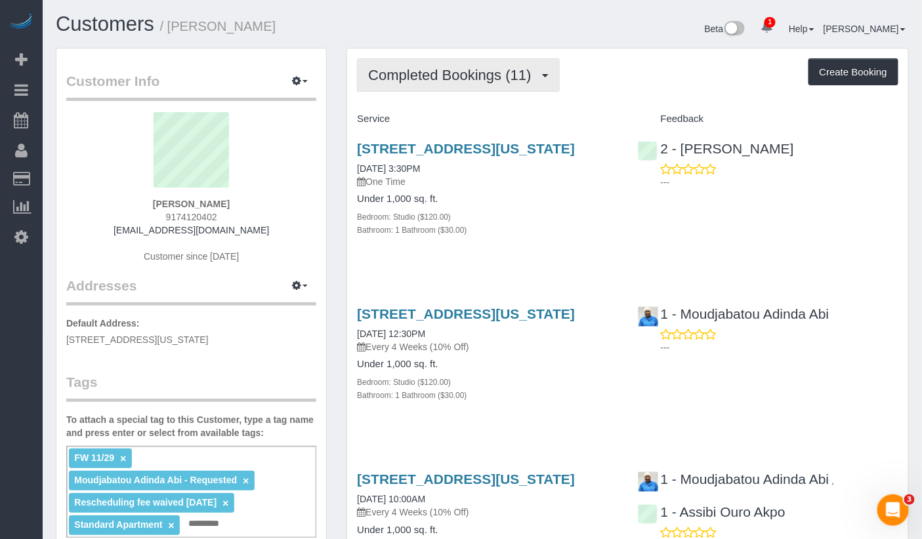
click at [473, 76] on span "Completed Bookings (11)" at bounding box center [452, 75] width 169 height 16
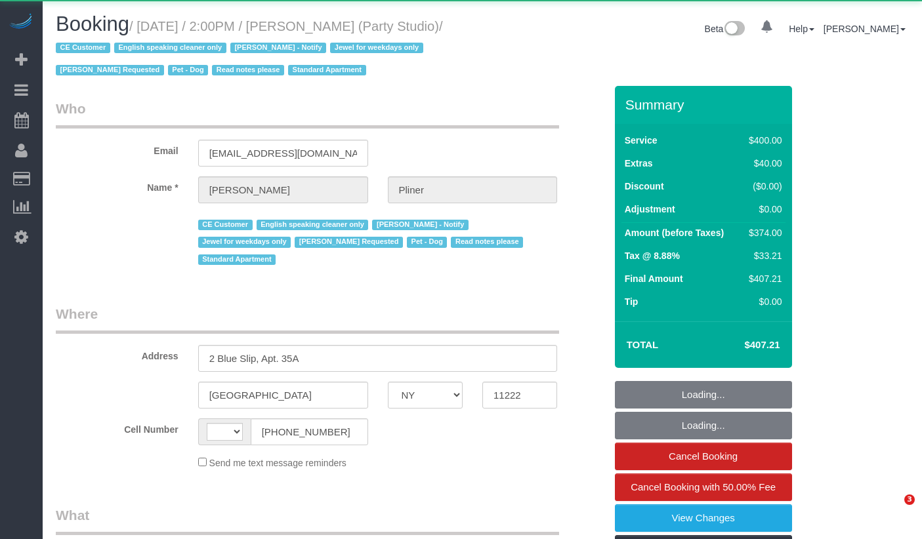
select select "NY"
select select "string:[GEOGRAPHIC_DATA]"
select select "object:801"
select select "300"
select select "spot1"
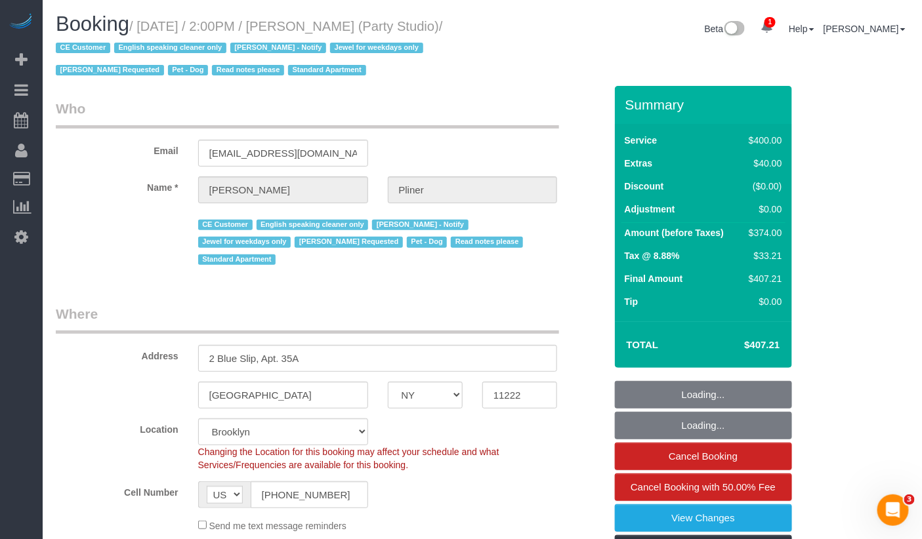
select select "number:89"
select select "number:90"
select select "number:13"
select select "number:7"
select select "string:stripe-pm_1Ra3TY4VGloSiKo7j3jCiqJ4"
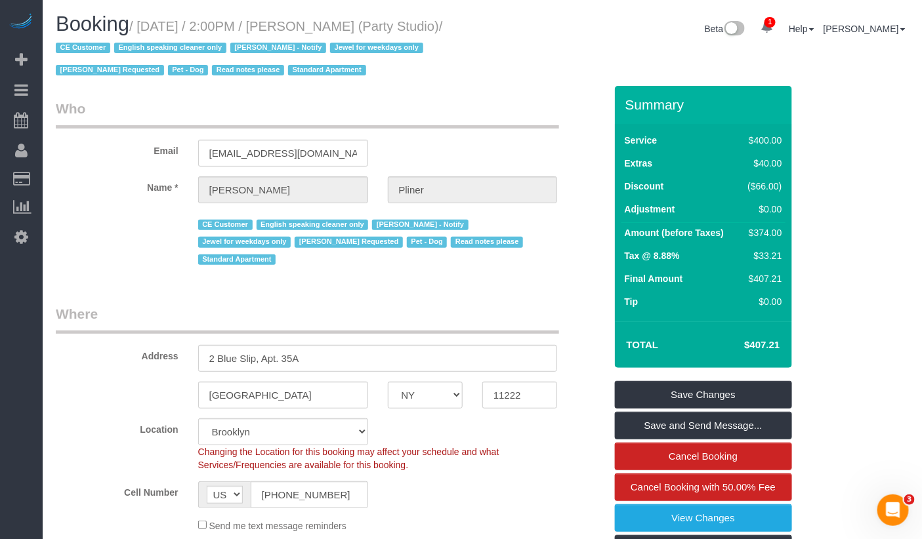
drag, startPoint x: 314, startPoint y: 26, endPoint x: 469, endPoint y: 29, distance: 154.9
click at [470, 28] on h1 "Booking / [DATE] / 2:00PM / [PERSON_NAME] (Party Studio) / CE Customer English …" at bounding box center [264, 46] width 417 height 67
copy small "[PERSON_NAME] (Party Studio)"
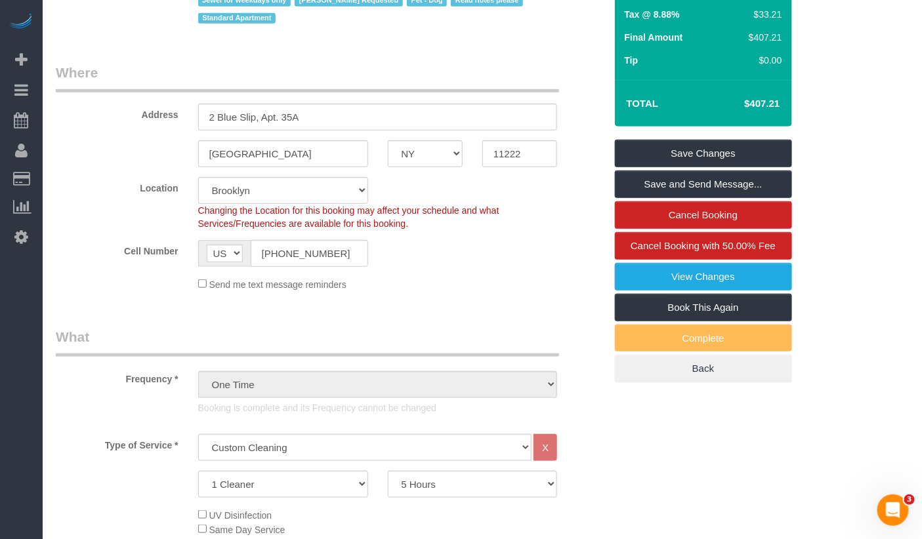
scroll to position [219, 0]
